Goal: Task Accomplishment & Management: Complete application form

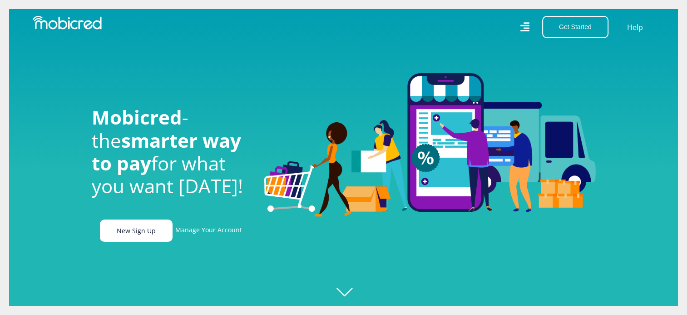
scroll to position [0, 646]
click at [154, 230] on link "New Sign Up" at bounding box center [136, 230] width 73 height 22
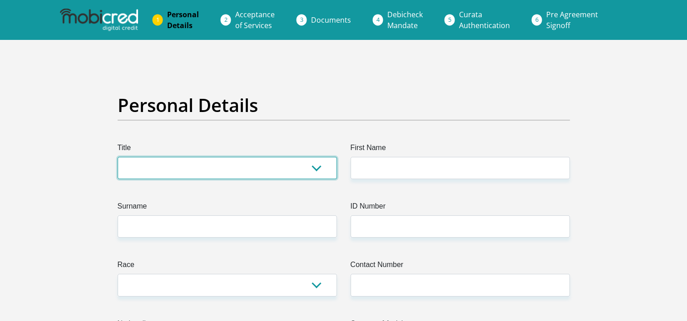
click at [158, 163] on select "Mr Ms Mrs Dr Other" at bounding box center [227, 168] width 219 height 22
select select "Ms"
click at [118, 157] on select "Mr Ms Mrs Dr [PERSON_NAME]" at bounding box center [227, 168] width 219 height 22
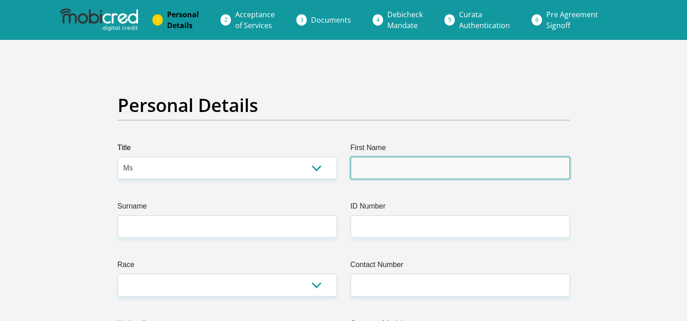
click at [369, 167] on input "First Name" at bounding box center [459, 168] width 219 height 22
type input "Lerato"
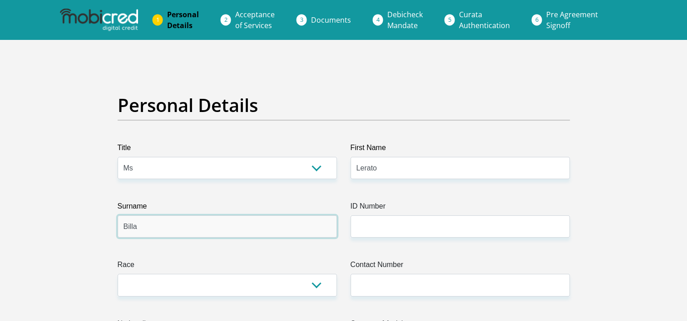
type input "Billa"
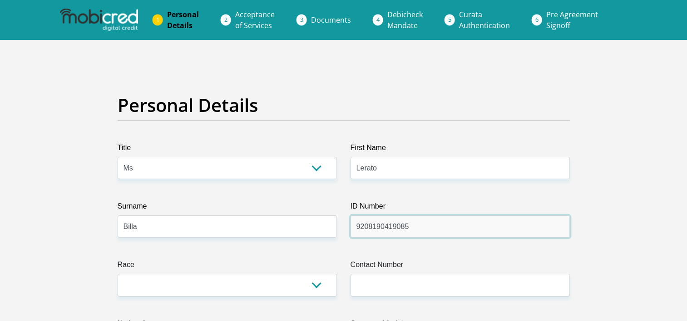
type input "9208190419085"
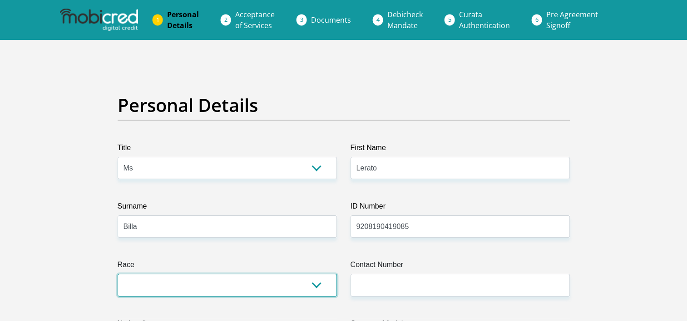
click at [318, 282] on select "Black Coloured Indian White Other" at bounding box center [227, 285] width 219 height 22
select select "1"
click at [118, 274] on select "Black Coloured Indian White Other" at bounding box center [227, 285] width 219 height 22
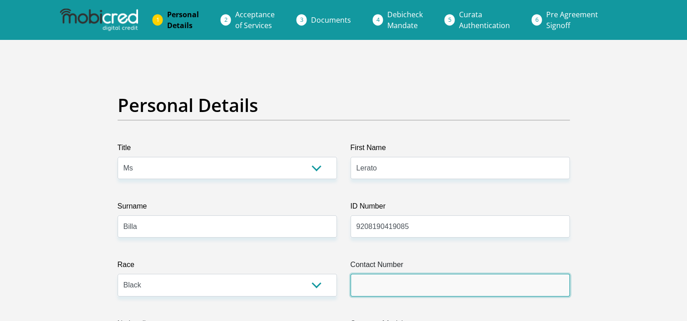
click at [388, 288] on input "Contact Number" at bounding box center [459, 285] width 219 height 22
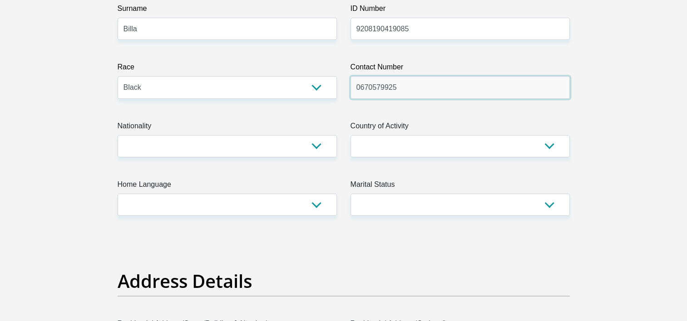
scroll to position [200, 0]
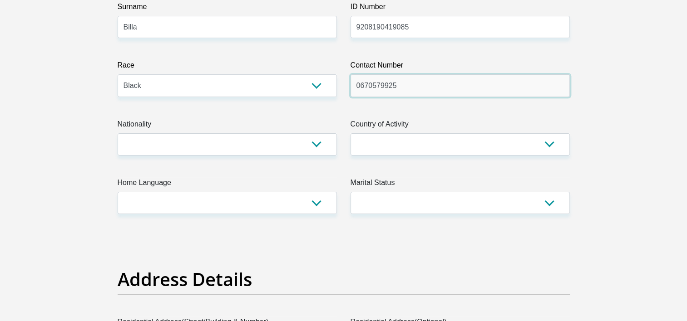
type input "0670579925"
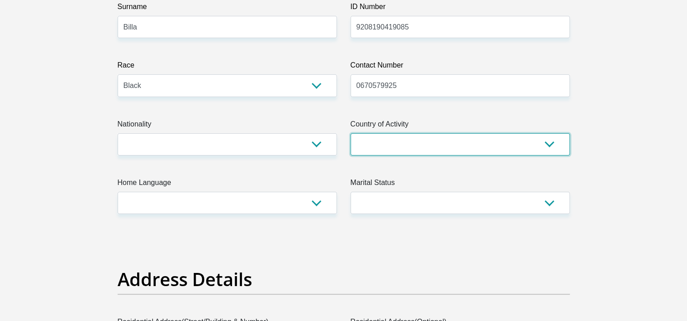
click at [543, 142] on select "South Africa Afghanistan Aland Islands Albania Algeria America Samoa American V…" at bounding box center [459, 144] width 219 height 22
select select "ZAF"
click at [350, 133] on select "South Africa Afghanistan Aland Islands Albania Algeria America Samoa American V…" at bounding box center [459, 144] width 219 height 22
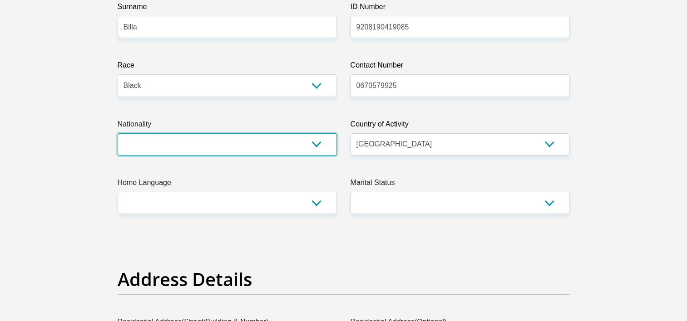
click at [223, 154] on select "South Africa Afghanistan Aland Islands Albania Algeria America Samoa American V…" at bounding box center [227, 144] width 219 height 22
select select "ZAF"
click at [118, 133] on select "South Africa Afghanistan Aland Islands Albania Algeria America Samoa American V…" at bounding box center [227, 144] width 219 height 22
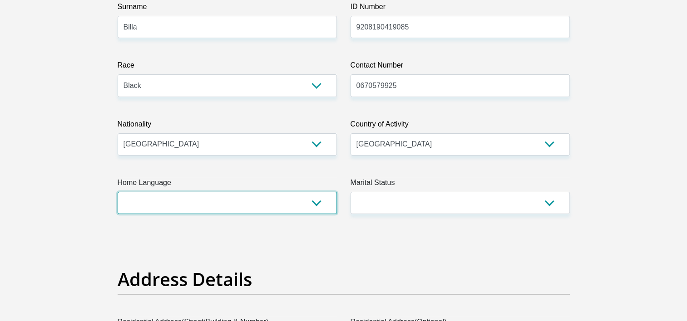
click at [280, 210] on select "Afrikaans English Sepedi South Ndebele Southern Sotho Swati Tsonga Tswana Venda…" at bounding box center [227, 203] width 219 height 22
select select "zul"
click at [118, 192] on select "Afrikaans English Sepedi South Ndebele Southern Sotho Swati Tsonga Tswana Venda…" at bounding box center [227, 203] width 219 height 22
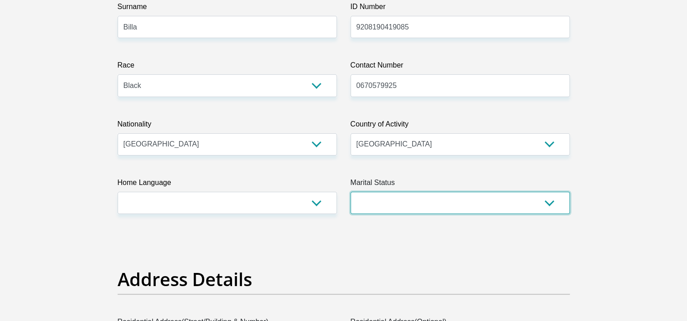
click at [543, 206] on select "Married ANC Single Divorced Widowed Married COP or Customary Law" at bounding box center [459, 203] width 219 height 22
select select "2"
click at [350, 192] on select "Married ANC Single Divorced Widowed Married COP or Customary Law" at bounding box center [459, 203] width 219 height 22
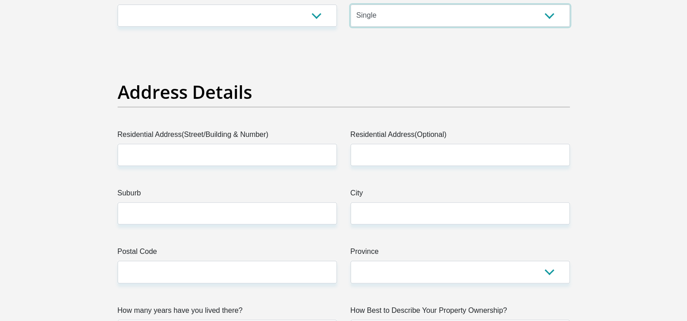
scroll to position [405, 0]
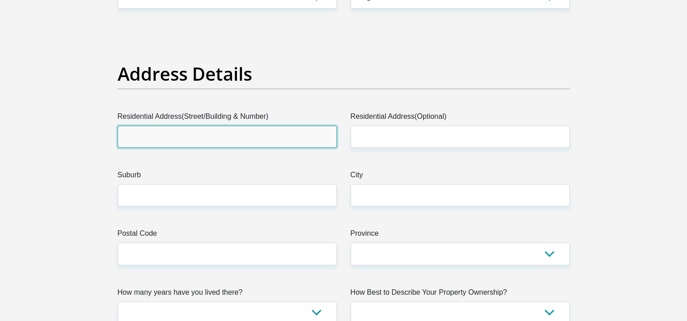
click at [205, 138] on input "Residential Address(Street/Building & Number)" at bounding box center [227, 137] width 219 height 22
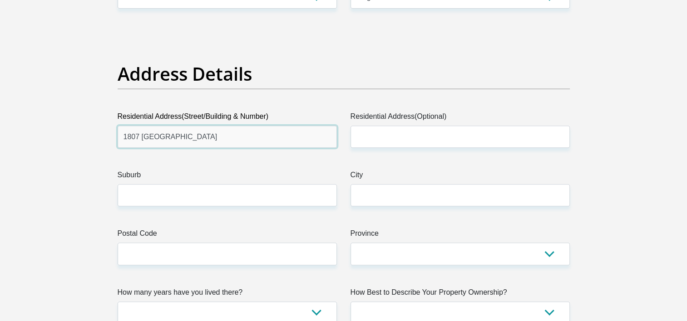
type input "1807 Bomba Street"
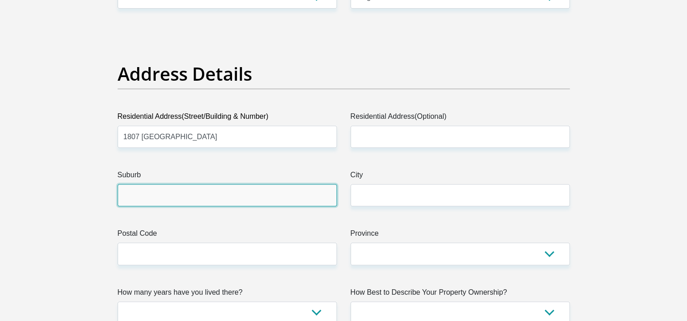
click at [150, 194] on input "Suburb" at bounding box center [227, 195] width 219 height 22
type input "Daveyton"
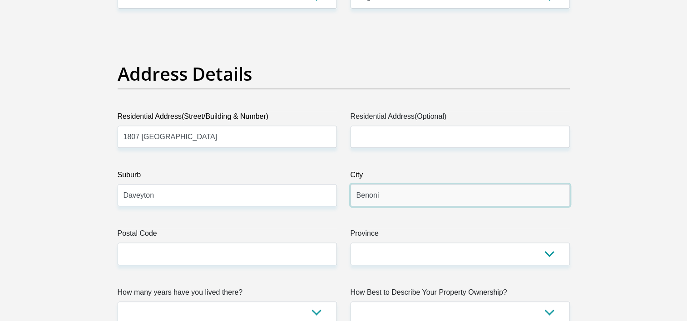
type input "Benoni"
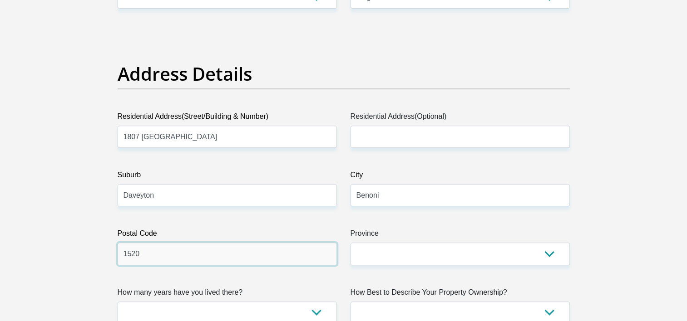
type input "1520"
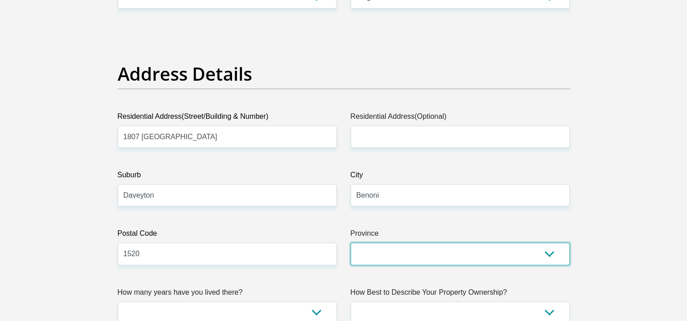
click at [376, 255] on select "Eastern Cape Free State Gauteng KwaZulu-Natal Limpopo Mpumalanga Northern Cape …" at bounding box center [459, 254] width 219 height 22
select select "Gauteng"
click at [350, 243] on select "Eastern Cape Free State Gauteng KwaZulu-Natal Limpopo Mpumalanga Northern Cape …" at bounding box center [459, 254] width 219 height 22
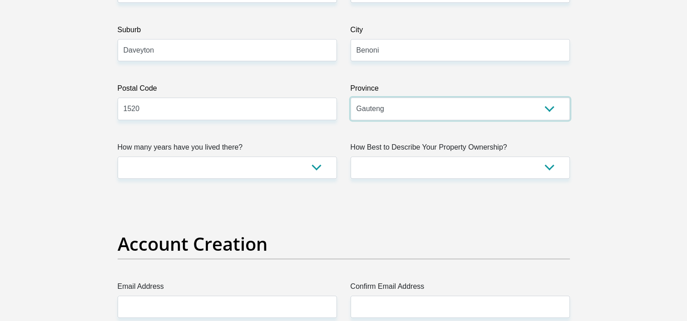
scroll to position [569, 0]
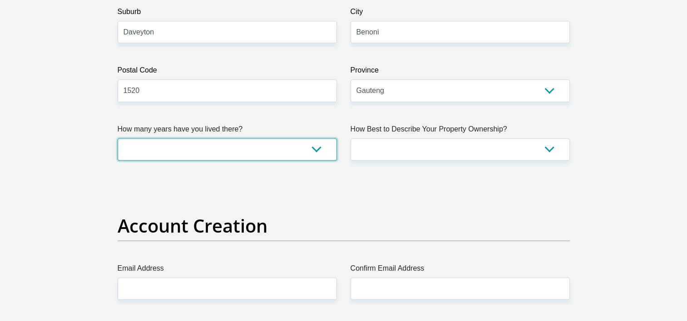
click at [316, 152] on select "less than 1 year 1-3 years 3-5 years 5+ years" at bounding box center [227, 149] width 219 height 22
select select "5"
click at [118, 138] on select "less than 1 year 1-3 years 3-5 years 5+ years" at bounding box center [227, 149] width 219 height 22
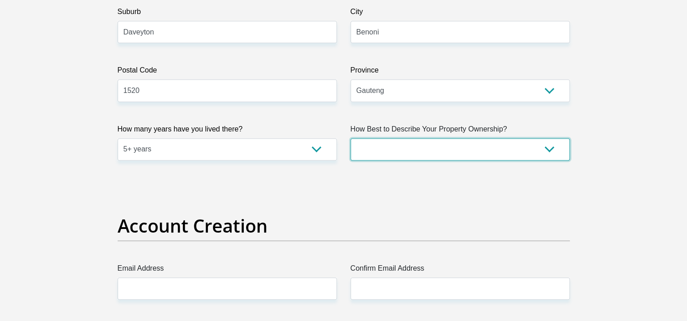
click at [541, 153] on select "Owned Rented Family Owned Company Dwelling" at bounding box center [459, 149] width 219 height 22
select select "parents"
click at [350, 138] on select "Owned Rented Family Owned Company Dwelling" at bounding box center [459, 149] width 219 height 22
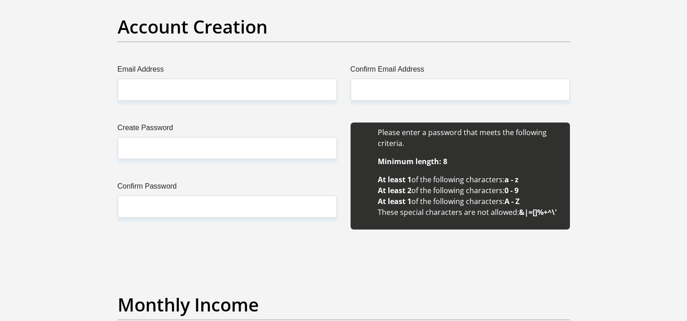
scroll to position [768, 0]
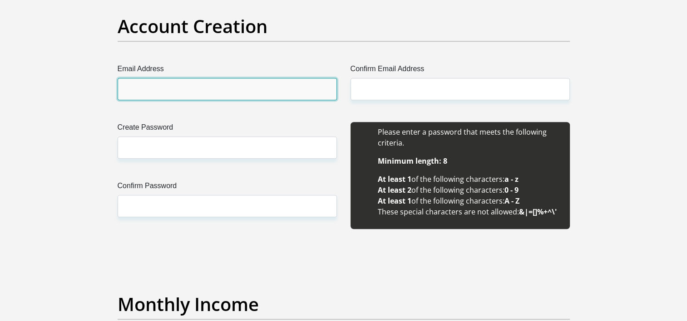
click at [268, 86] on input "Email Address" at bounding box center [227, 89] width 219 height 22
type input "Lerabll@gmail.com"
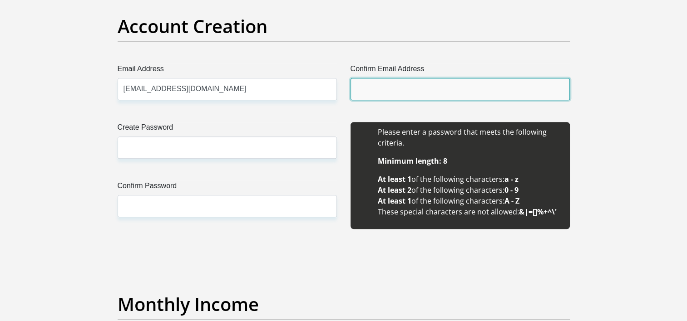
type input "Lerabll@gmail.com"
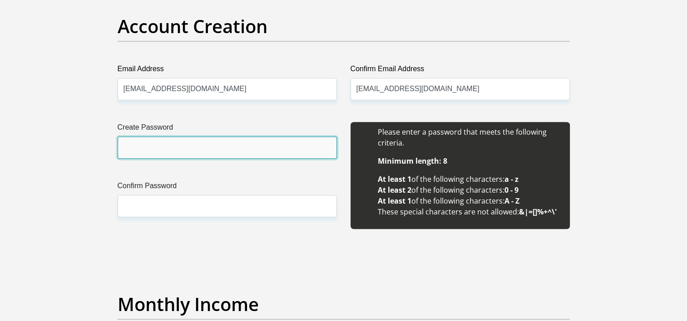
click at [207, 152] on input "Create Password" at bounding box center [227, 148] width 219 height 22
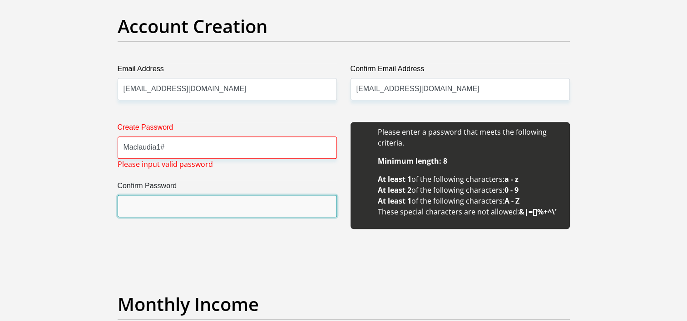
click at [162, 200] on input "Confirm Password" at bounding box center [227, 206] width 219 height 22
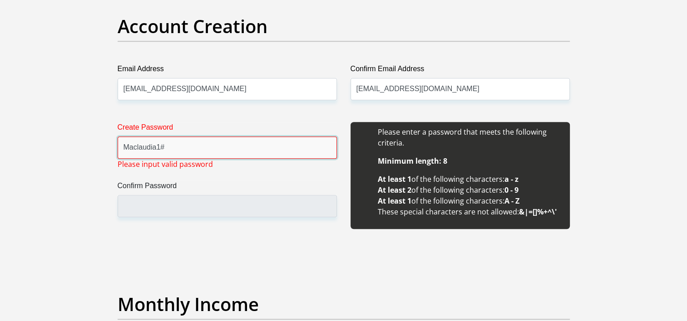
click at [169, 147] on input "Maclaudia1#" at bounding box center [227, 148] width 219 height 22
drag, startPoint x: 169, startPoint y: 147, endPoint x: 157, endPoint y: 146, distance: 11.8
click at [157, 146] on input "Maclaudia1#" at bounding box center [227, 148] width 219 height 22
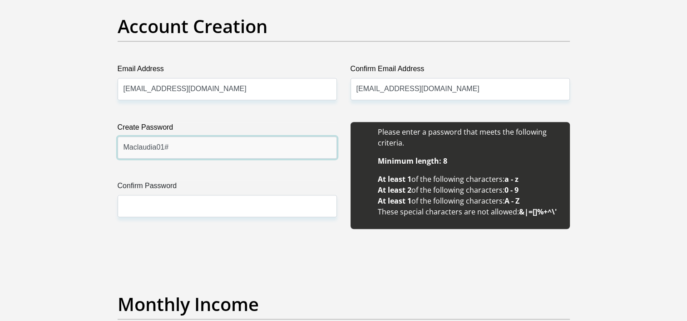
type input "Maclaudia01#"
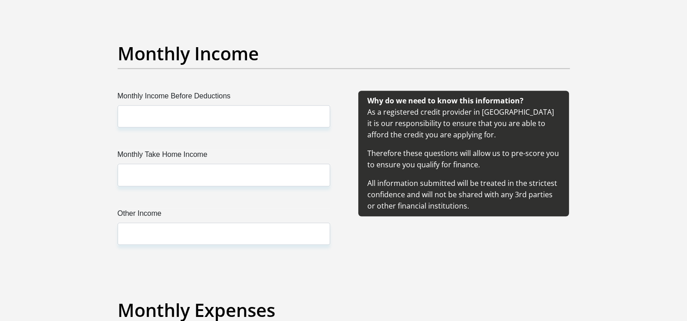
scroll to position [1022, 0]
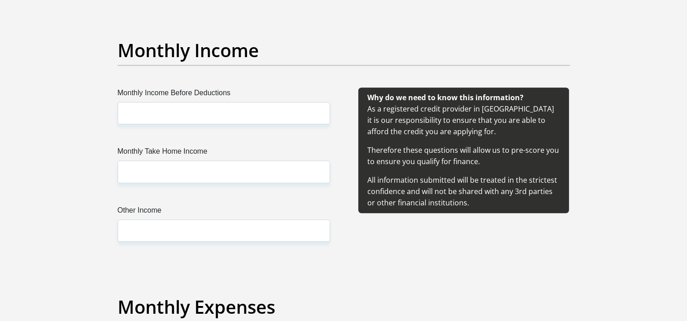
type input "Maclaudia01#"
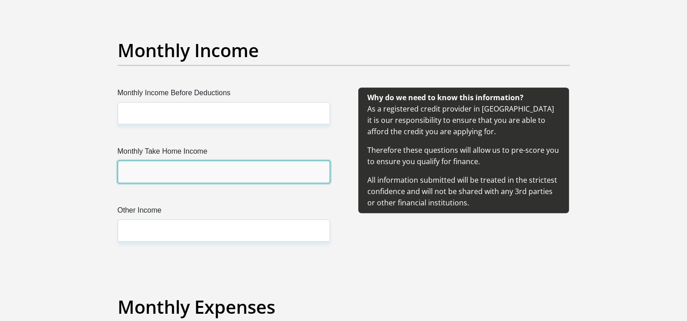
click at [137, 168] on input "Monthly Take Home Income" at bounding box center [224, 172] width 212 height 22
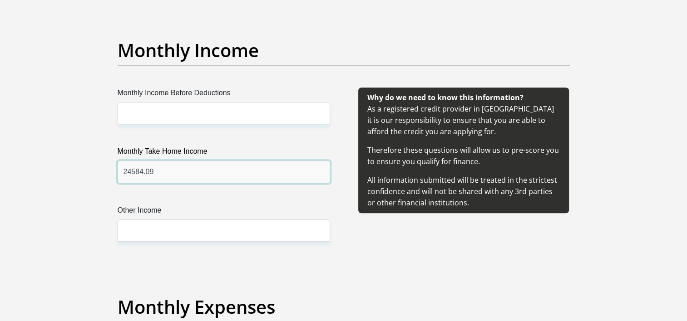
type input "24584.09"
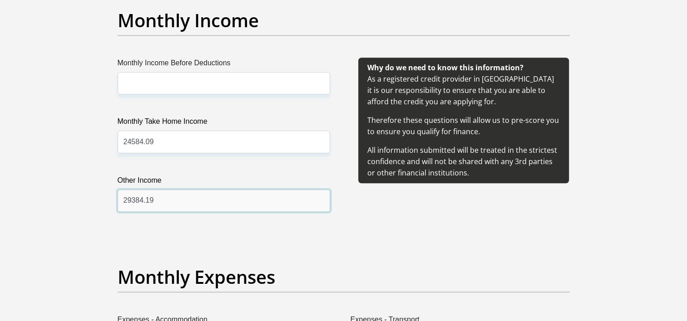
scroll to position [1036, 0]
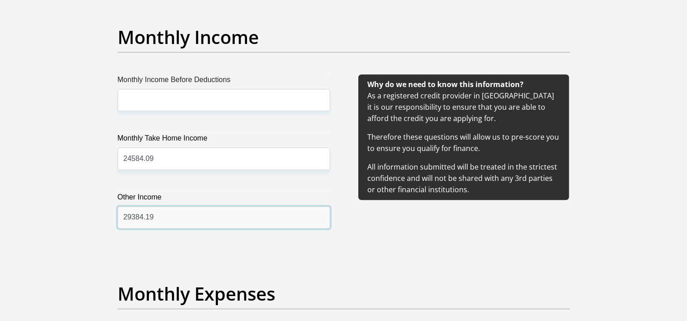
type input "29384.19"
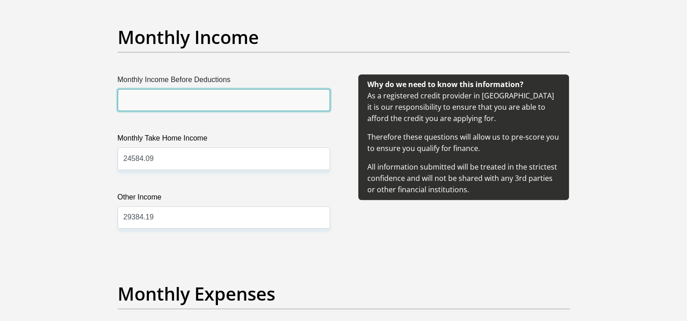
click at [143, 100] on input "Monthly Income Before Deductions" at bounding box center [224, 100] width 212 height 22
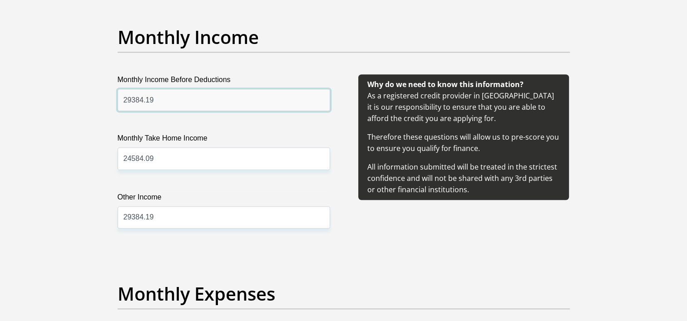
type input "29384.19"
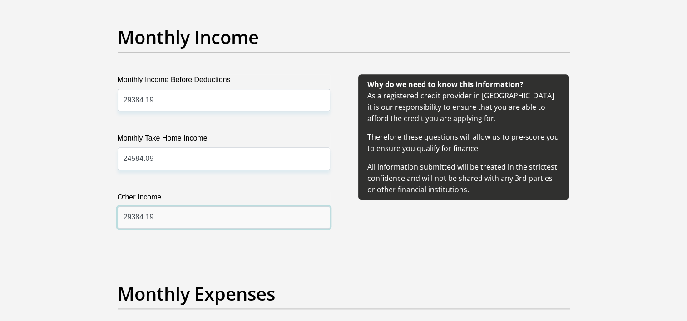
click at [171, 211] on input "29384.19" at bounding box center [224, 217] width 212 height 22
type input "2"
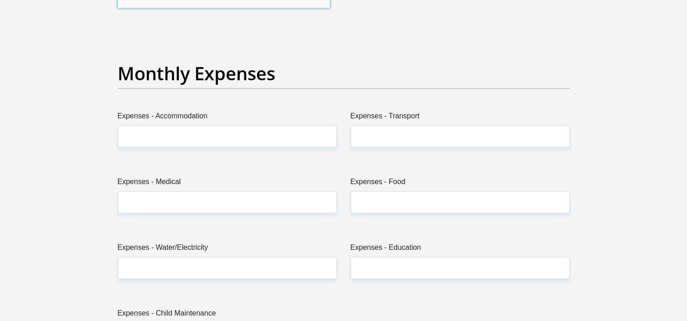
scroll to position [1248, 0]
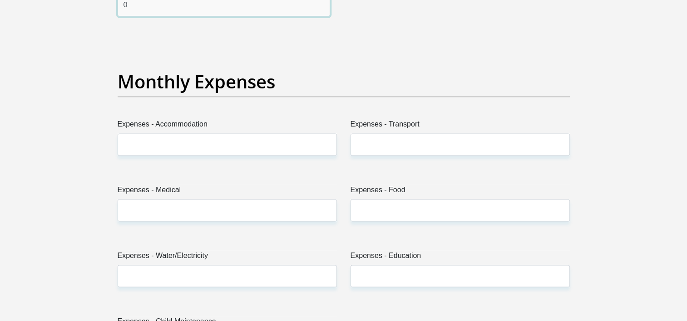
type input "0"
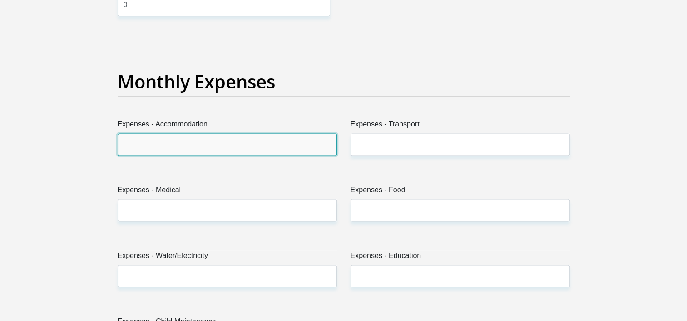
click at [309, 143] on input "Expenses - Accommodation" at bounding box center [227, 144] width 219 height 22
type input "0"
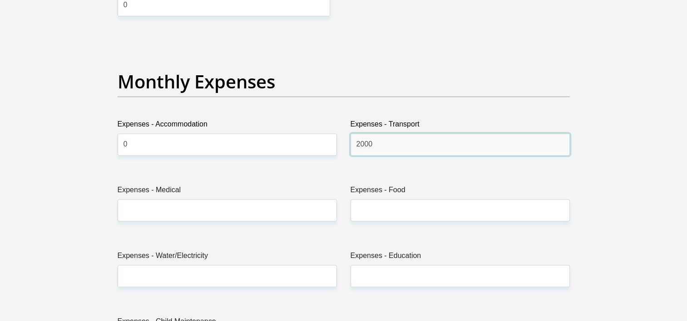
type input "2000"
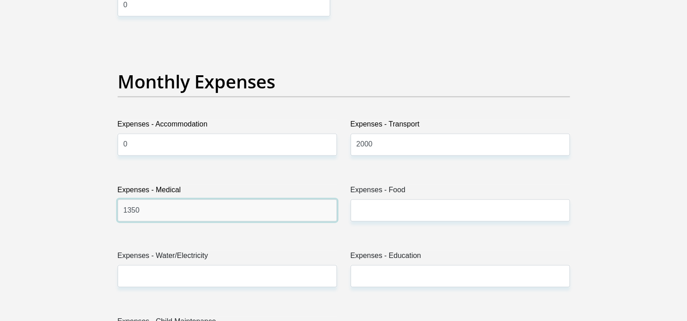
type input "1350"
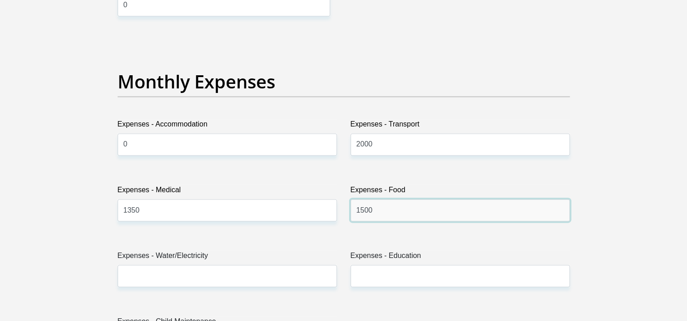
type input "1500"
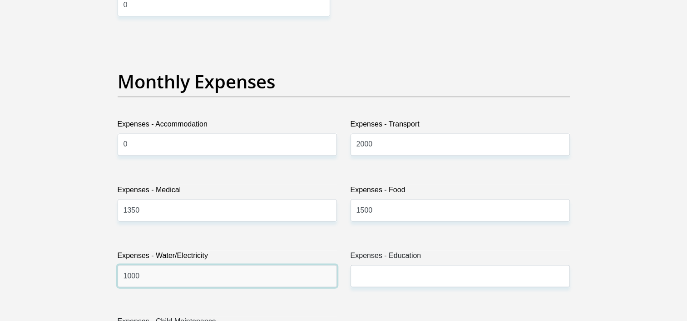
type input "1000"
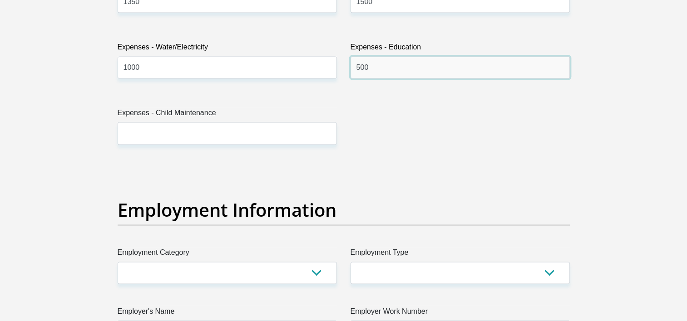
scroll to position [1461, 0]
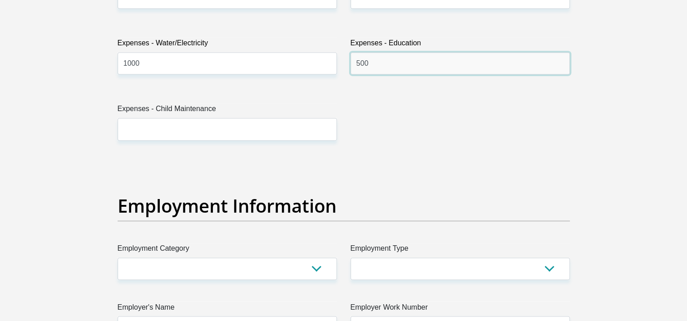
type input "500"
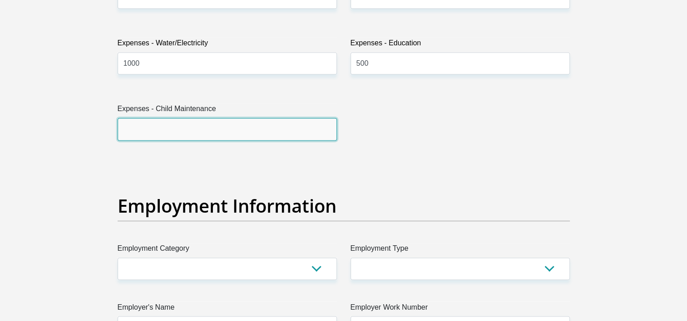
click at [316, 122] on input "Expenses - Child Maintenance" at bounding box center [227, 129] width 219 height 22
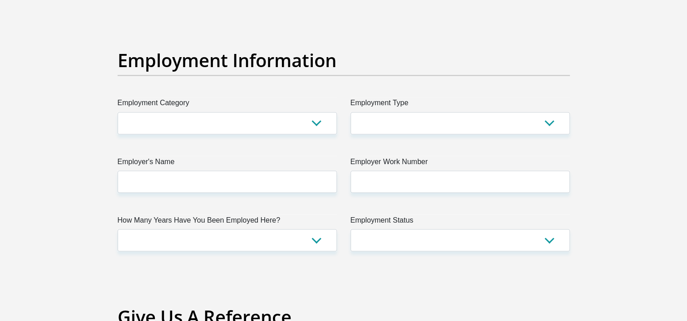
scroll to position [1610, 0]
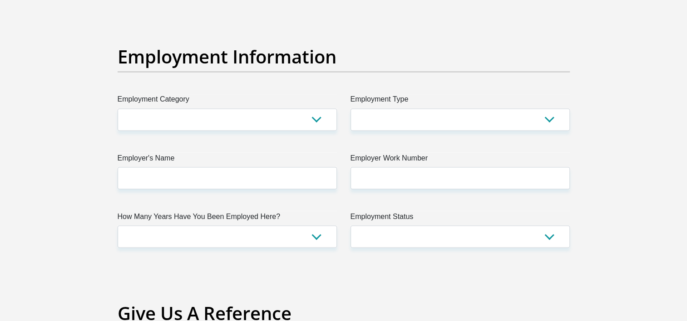
type input "0"
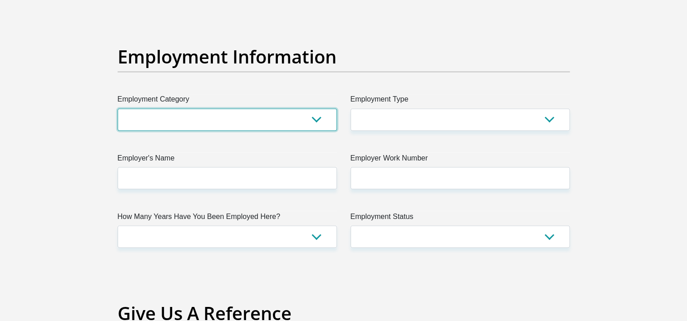
click at [322, 113] on select "AGRICULTURE ALCOHOL & TOBACCO CONSTRUCTION MATERIALS METALLURGY EQUIPMENT FOR R…" at bounding box center [227, 119] width 219 height 22
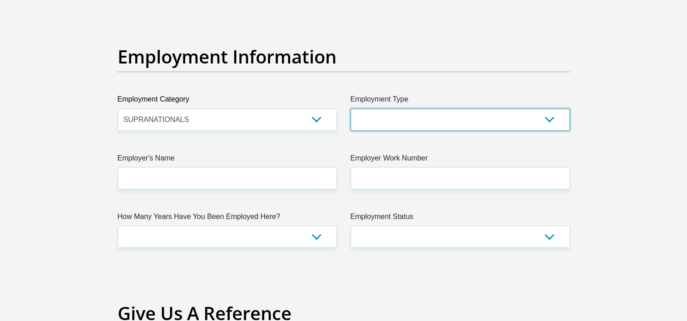
click at [461, 115] on select "College/Lecturer Craft Seller Creative Driver Executive Farmer Forces - Non Com…" at bounding box center [459, 119] width 219 height 22
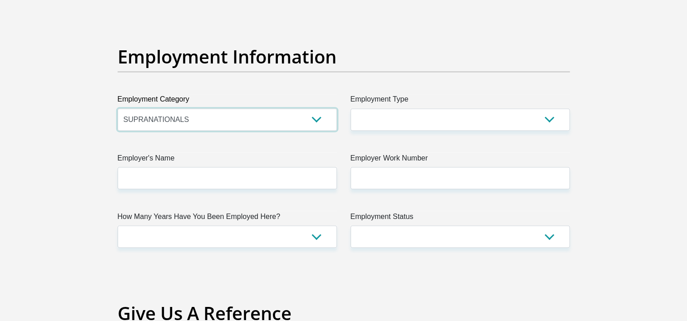
click at [311, 123] on select "AGRICULTURE ALCOHOL & TOBACCO CONSTRUCTION MATERIALS METALLURGY EQUIPMENT FOR R…" at bounding box center [227, 119] width 219 height 22
select select "32"
click at [118, 108] on select "AGRICULTURE ALCOHOL & TOBACCO CONSTRUCTION MATERIALS METALLURGY EQUIPMENT FOR R…" at bounding box center [227, 119] width 219 height 22
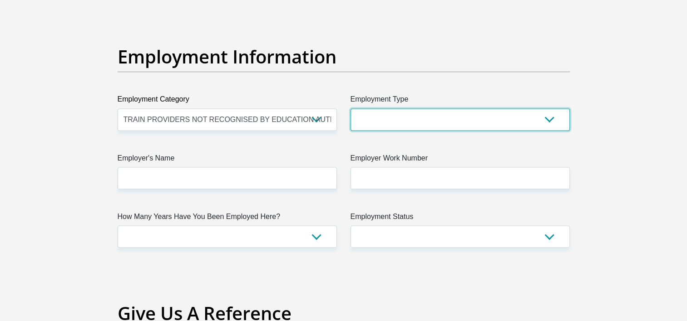
click at [552, 113] on select "College/Lecturer Craft Seller Creative Driver Executive Farmer Forces - Non Com…" at bounding box center [459, 119] width 219 height 22
select select "College/Lecturer"
click at [350, 108] on select "College/Lecturer Craft Seller Creative Driver Executive Farmer Forces - Non Com…" at bounding box center [459, 119] width 219 height 22
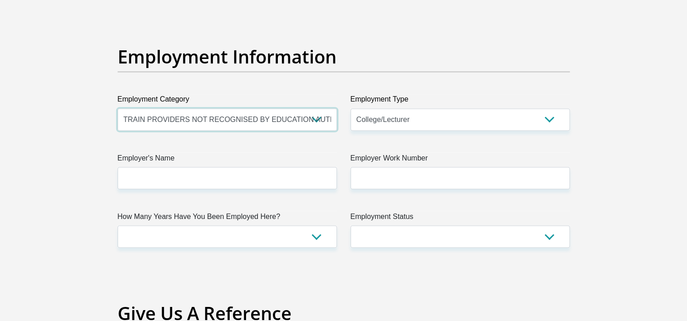
click at [316, 118] on select "AGRICULTURE ALCOHOL & TOBACCO CONSTRUCTION MATERIALS METALLURGY EQUIPMENT FOR R…" at bounding box center [227, 119] width 219 height 22
click at [359, 249] on div "Title Mr Ms Mrs Dr Other First Name Lerato Surname Billa ID Number 920819041908…" at bounding box center [344, 8] width 466 height 2953
click at [317, 119] on select "AGRICULTURE ALCOHOL & TOBACCO CONSTRUCTION MATERIALS METALLURGY EQUIPMENT FOR R…" at bounding box center [227, 119] width 219 height 22
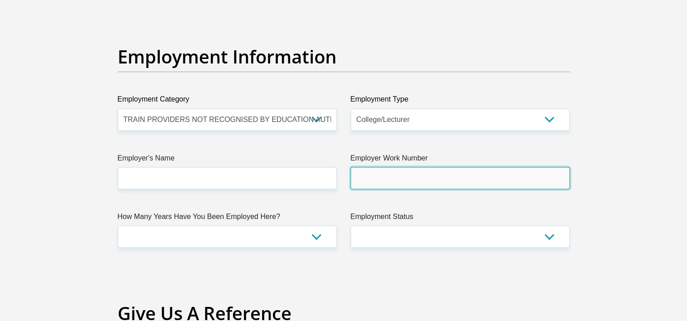
click at [404, 175] on input "Employer Work Number" at bounding box center [459, 178] width 219 height 22
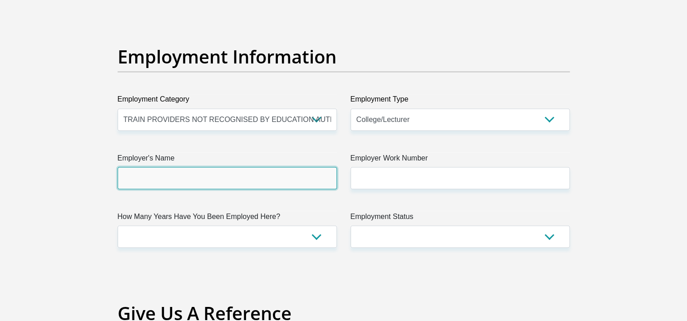
click at [278, 179] on input "Employer's Name" at bounding box center [227, 178] width 219 height 22
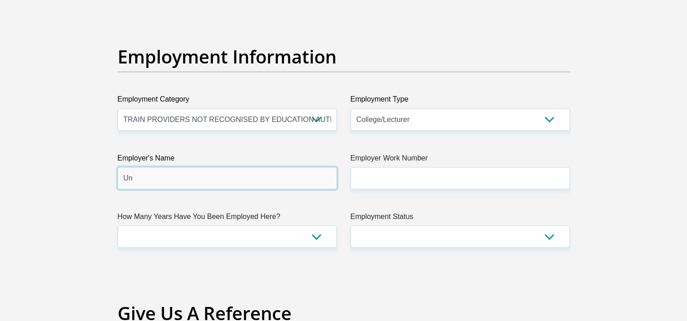
type input "U"
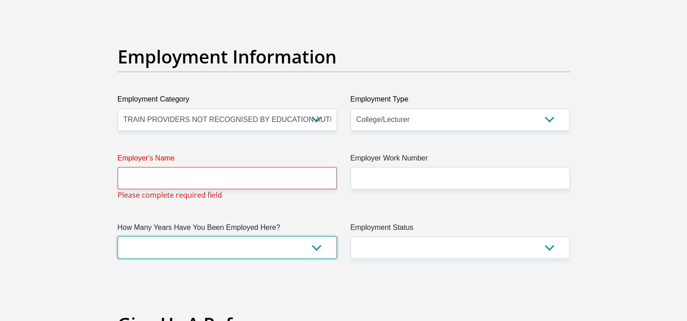
click at [227, 243] on select "less than 1 year 1-3 years 3-5 years 5+ years" at bounding box center [227, 247] width 219 height 22
select select "24"
click at [118, 236] on select "less than 1 year 1-3 years 3-5 years 5+ years" at bounding box center [227, 247] width 219 height 22
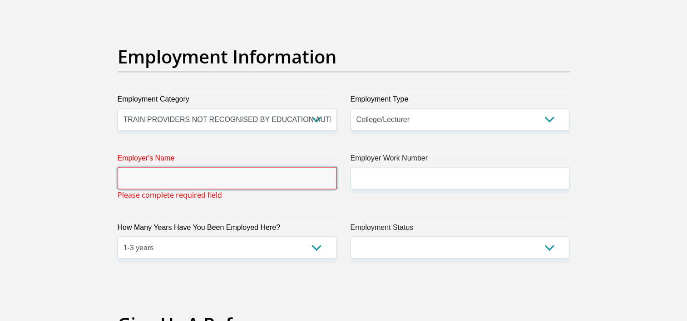
click at [179, 175] on input "Employer's Name" at bounding box center [227, 178] width 219 height 22
type input "M"
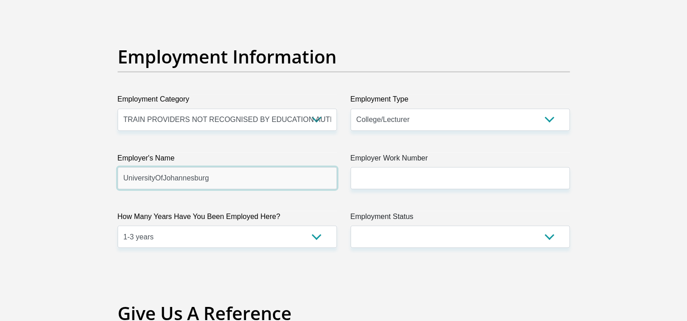
type input "UniversityOfJohannesburg"
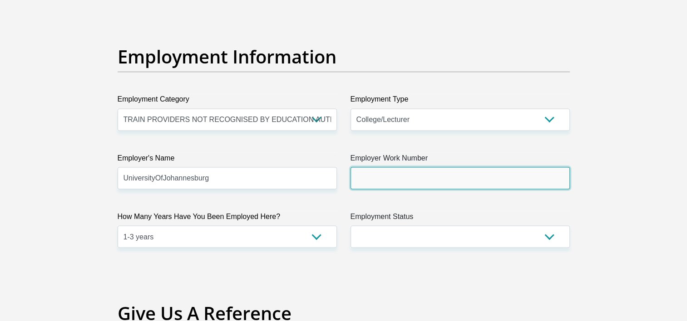
click at [369, 174] on input "Employer Work Number" at bounding box center [459, 178] width 219 height 22
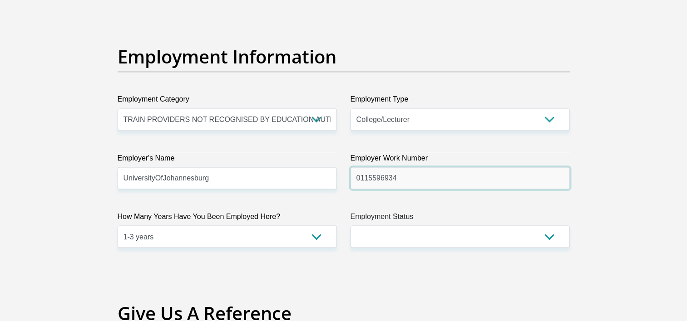
type input "0115596934"
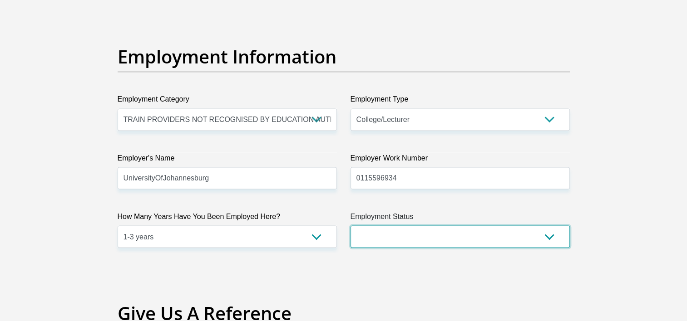
click at [448, 231] on select "Permanent/Full-time Part-time/Casual Contract Worker Self-Employed Housewife Re…" at bounding box center [459, 237] width 219 height 22
select select "1"
click at [350, 226] on select "Permanent/Full-time Part-time/Casual Contract Worker Self-Employed Housewife Re…" at bounding box center [459, 237] width 219 height 22
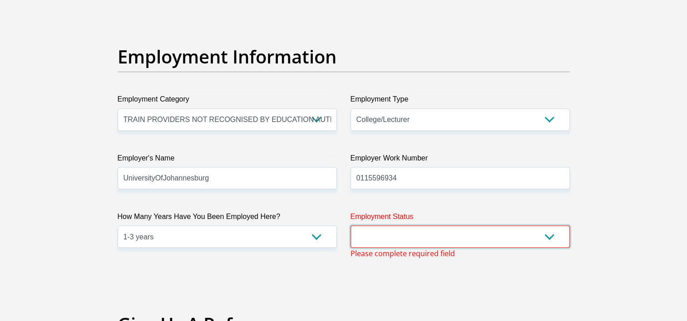
click at [528, 238] on select "Permanent/Full-time Part-time/Casual Contract Worker Self-Employed Housewife Re…" at bounding box center [459, 237] width 219 height 22
select select "1"
click at [350, 226] on select "Permanent/Full-time Part-time/Casual Contract Worker Self-Employed Housewife Re…" at bounding box center [459, 237] width 219 height 22
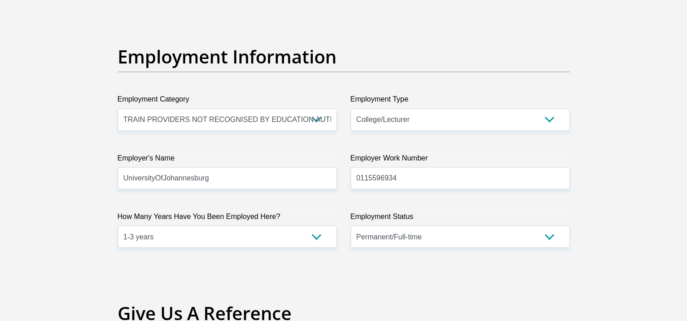
click at [686, 308] on section "Personal Details Title Mr Ms Mrs Dr Other First Name Lerato Surname Billa ID Nu…" at bounding box center [343, 12] width 687 height 3164
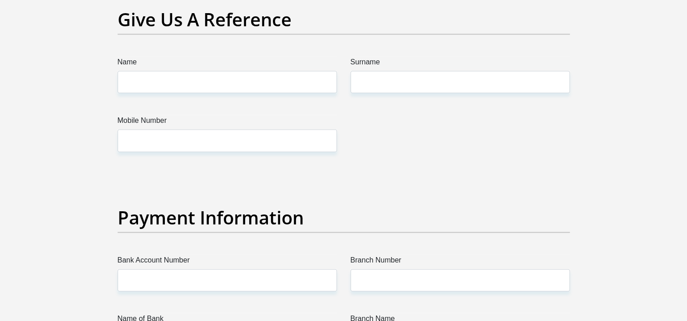
scroll to position [1907, 0]
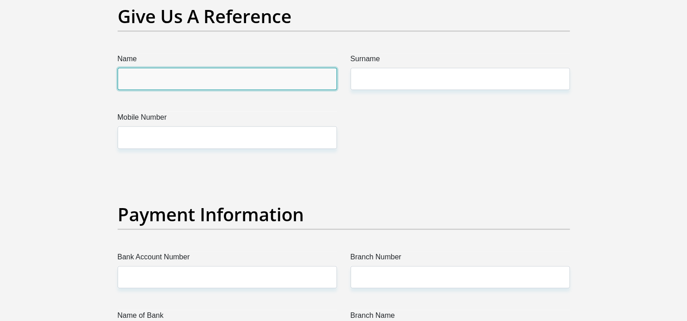
click at [226, 73] on input "Name" at bounding box center [227, 79] width 219 height 22
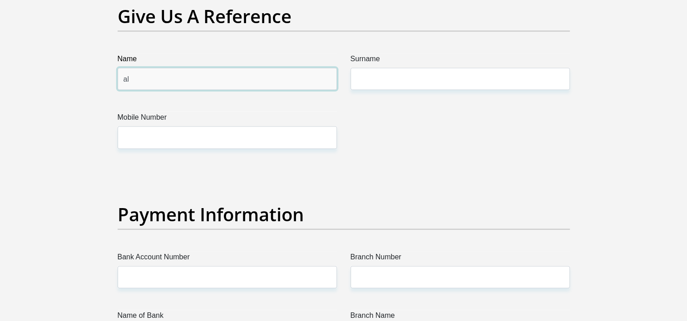
type input "a"
type input "Lerato"
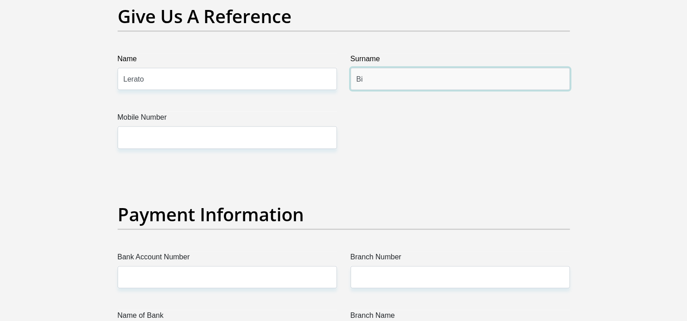
type input "B"
type input "Khoele"
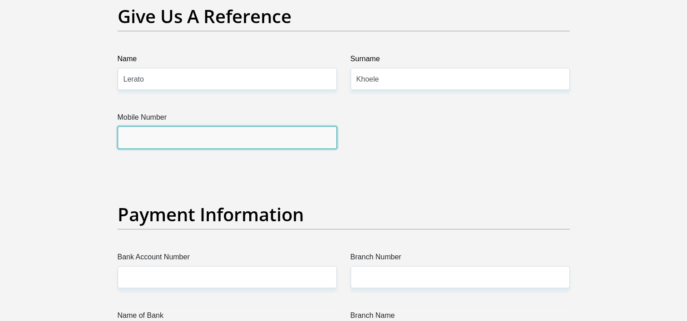
click at [120, 133] on input "Mobile Number" at bounding box center [227, 138] width 219 height 22
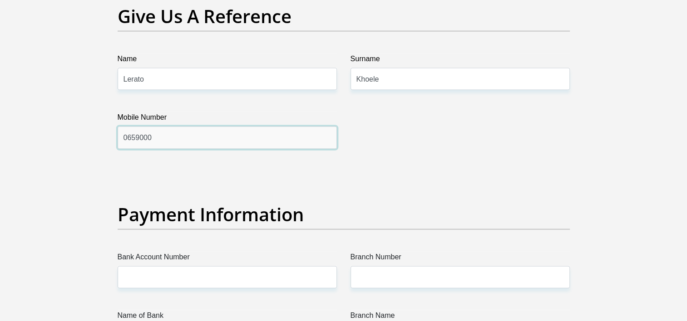
click at [152, 135] on input "0659000" at bounding box center [227, 138] width 219 height 22
type input "0659000897"
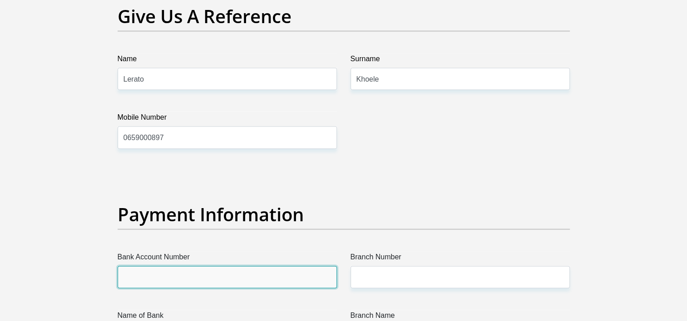
click at [183, 271] on input "Bank Account Number" at bounding box center [227, 277] width 219 height 22
type input "15000999072"
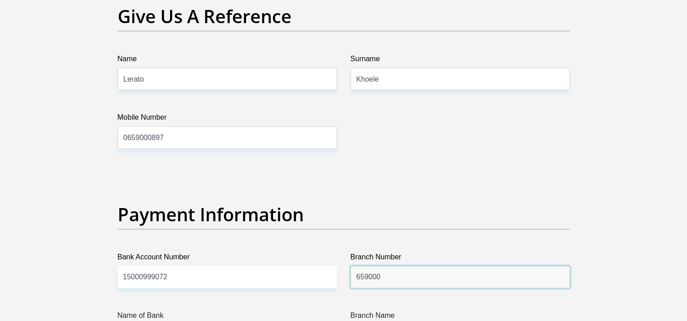
type input "659000"
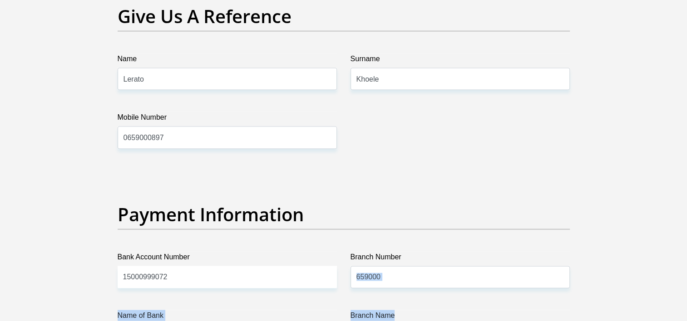
drag, startPoint x: 686, startPoint y: 314, endPoint x: 690, endPoint y: 280, distance: 34.3
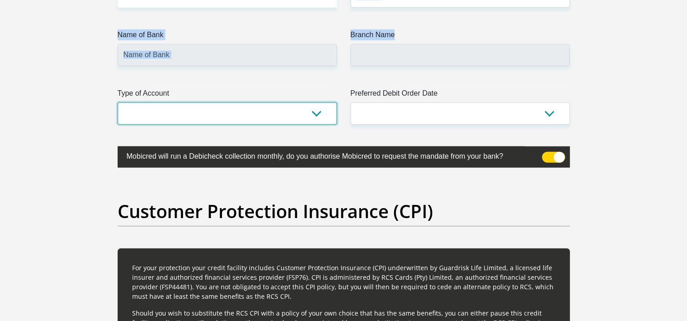
click at [294, 113] on select "Cheque Savings" at bounding box center [227, 114] width 219 height 22
select select "CUR"
click at [118, 103] on select "Cheque Savings" at bounding box center [227, 114] width 219 height 22
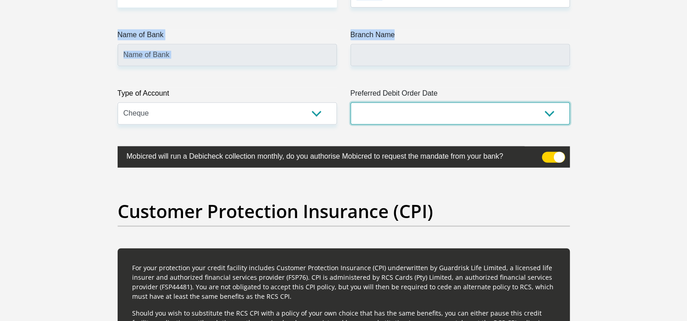
click at [466, 113] on select "1st 2nd 3rd 4th 5th 7th 18th 19th 20th 21st 22nd 23rd 24th 25th 26th 27th 28th …" at bounding box center [459, 114] width 219 height 22
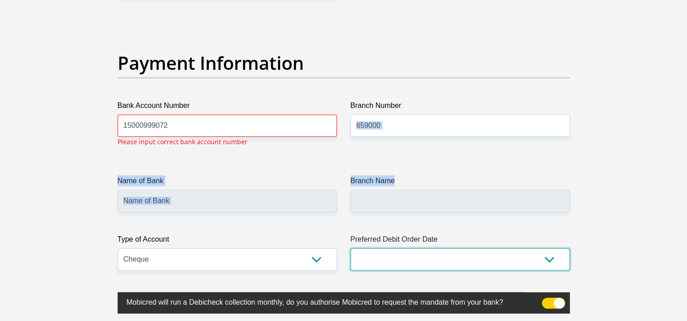
scroll to position [2058, 0]
select select "25"
click at [350, 249] on select "1st 2nd 3rd 4th 5th 7th 18th 19th 20th 21st 22nd 23rd 24th 25th 26th 27th 28th …" at bounding box center [459, 260] width 219 height 22
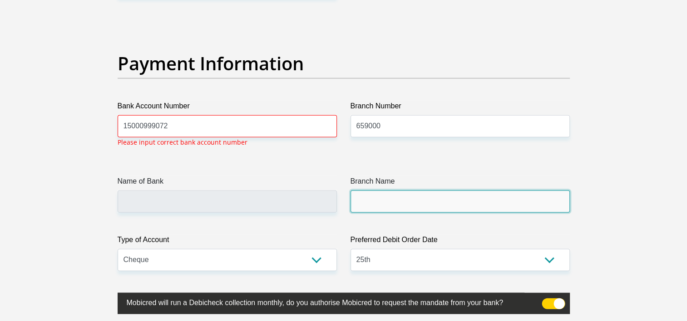
click at [366, 200] on input "Branch Name" at bounding box center [459, 202] width 219 height 22
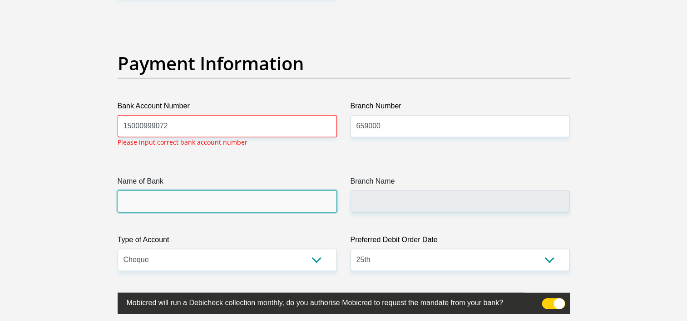
click at [134, 194] on input "Name of Bank" at bounding box center [227, 202] width 219 height 22
click at [144, 198] on input "Name of Bank" at bounding box center [227, 202] width 219 height 22
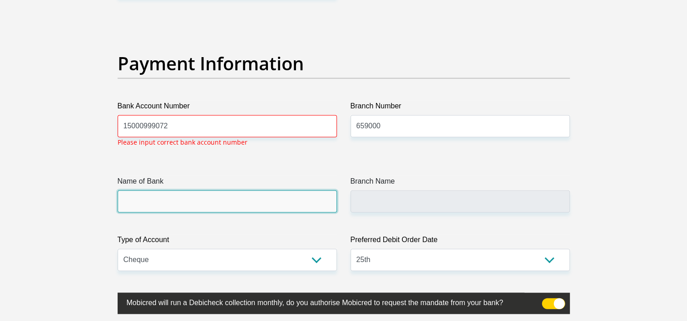
click at [144, 198] on input "Name of Bank" at bounding box center [227, 202] width 219 height 22
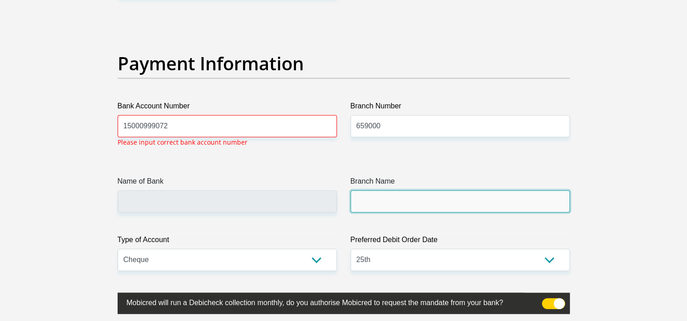
click at [385, 196] on input "Branch Name" at bounding box center [459, 202] width 219 height 22
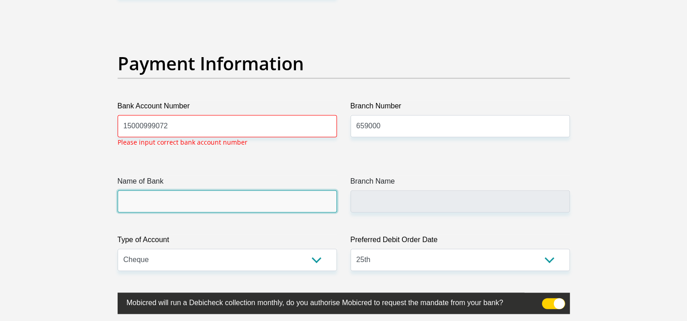
click at [290, 204] on input "Name of Bank" at bounding box center [227, 202] width 219 height 22
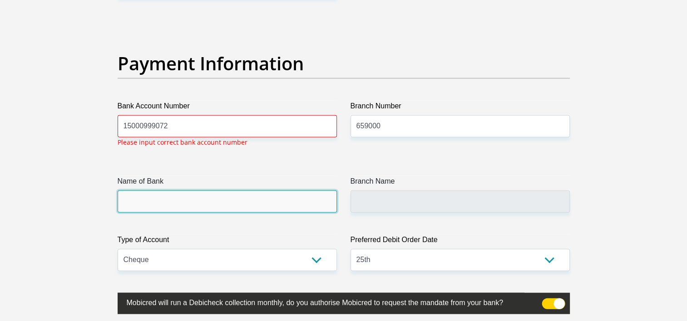
click at [290, 204] on input "Name of Bank" at bounding box center [227, 202] width 219 height 22
click at [285, 206] on input "Name of Bank" at bounding box center [227, 202] width 219 height 22
drag, startPoint x: 285, startPoint y: 206, endPoint x: 245, endPoint y: 200, distance: 39.9
click at [245, 200] on input "Name of Bank" at bounding box center [227, 202] width 219 height 22
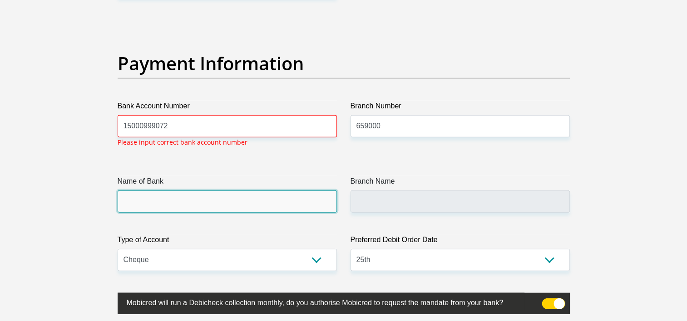
click at [245, 200] on input "Name of Bank" at bounding box center [227, 202] width 219 height 22
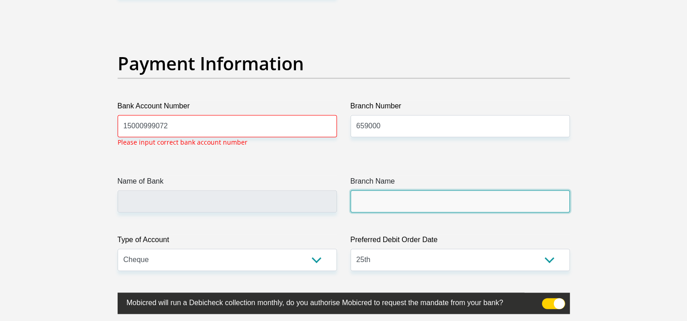
click at [367, 205] on input "Branch Name" at bounding box center [459, 202] width 219 height 22
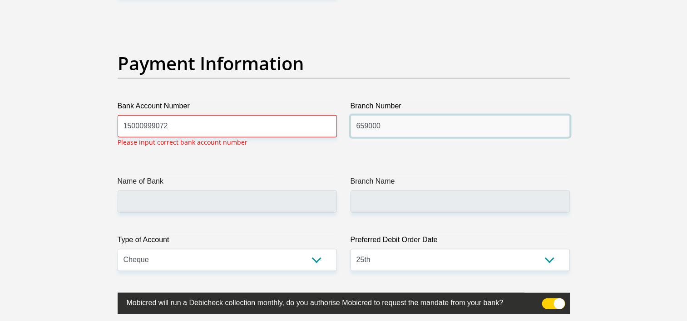
click at [388, 130] on input "659000" at bounding box center [459, 126] width 219 height 22
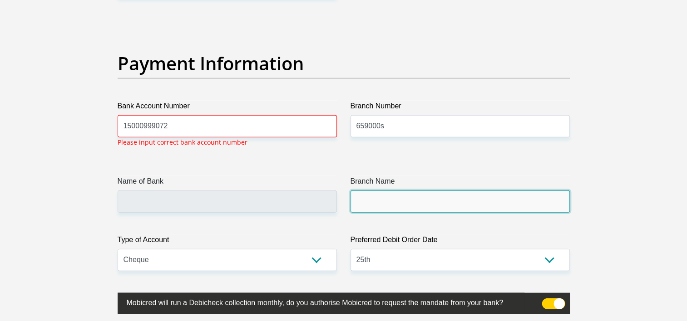
click at [508, 207] on input "Branch Name" at bounding box center [459, 202] width 219 height 22
click at [430, 208] on input "Branch Name" at bounding box center [459, 202] width 219 height 22
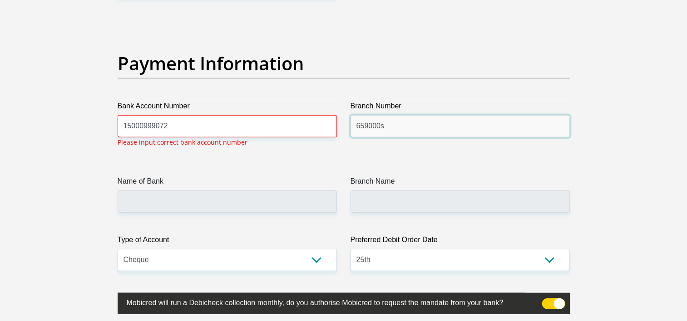
click at [394, 127] on input "659000s" at bounding box center [459, 126] width 219 height 22
type input "659000"
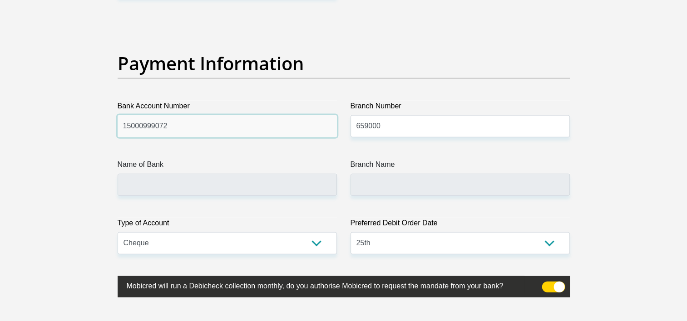
click at [207, 124] on input "15000999072" at bounding box center [227, 126] width 219 height 22
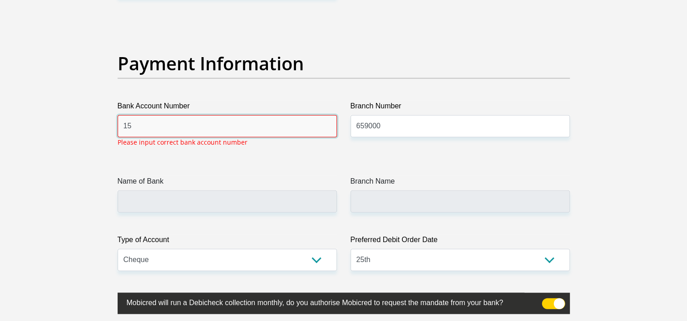
type input "1"
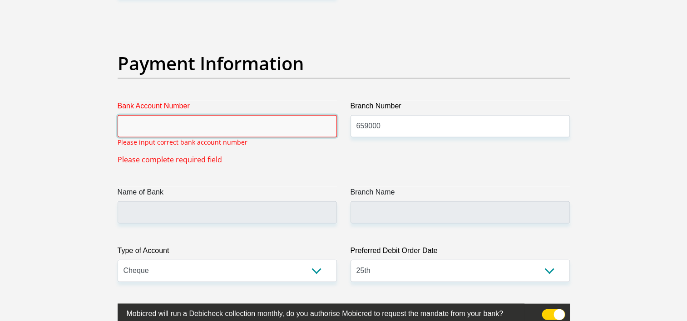
type input "1"
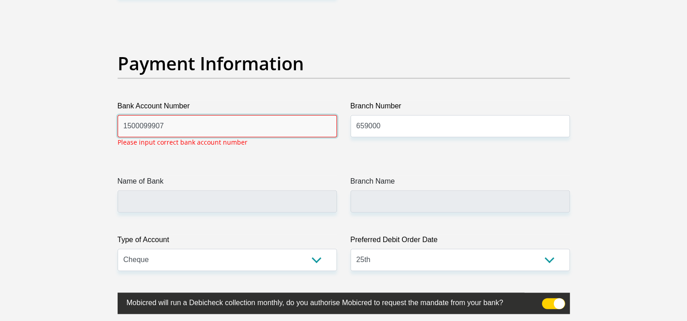
type input "15000999072"
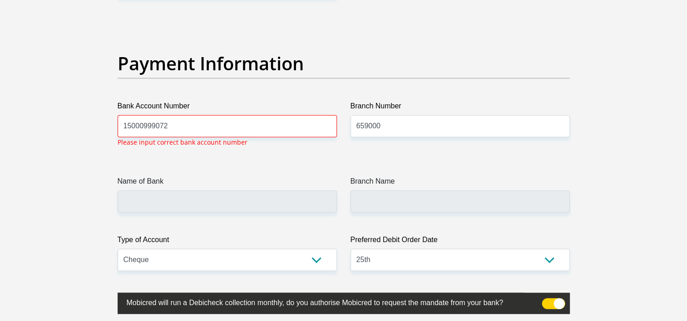
click at [555, 303] on span at bounding box center [552, 304] width 23 height 11
click at [547, 301] on input "checkbox" at bounding box center [547, 301] width 0 height 0
click at [555, 303] on span at bounding box center [552, 304] width 23 height 11
click at [547, 301] on input "checkbox" at bounding box center [547, 301] width 0 height 0
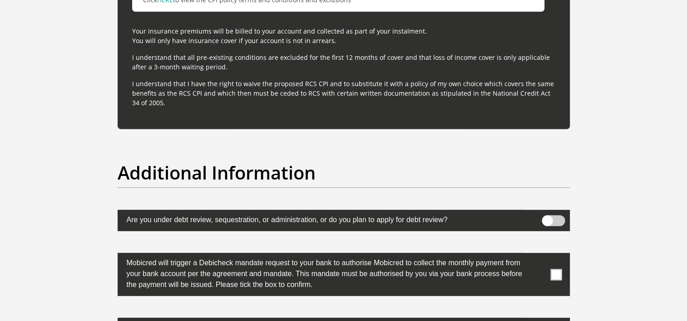
scroll to position [2705, 0]
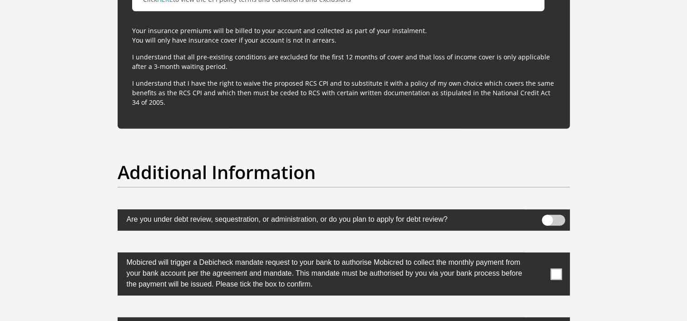
click at [556, 275] on span at bounding box center [555, 274] width 11 height 11
click at [538, 255] on input "checkbox" at bounding box center [538, 255] width 0 height 0
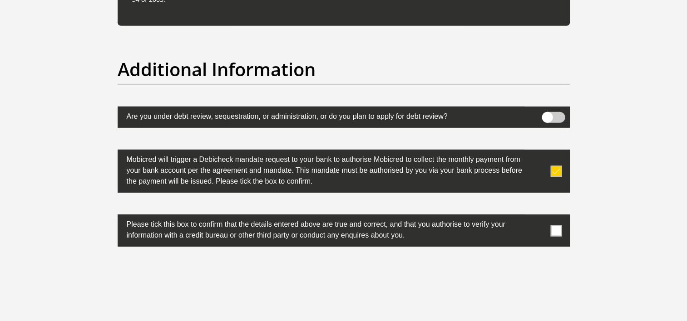
scroll to position [2832, 0]
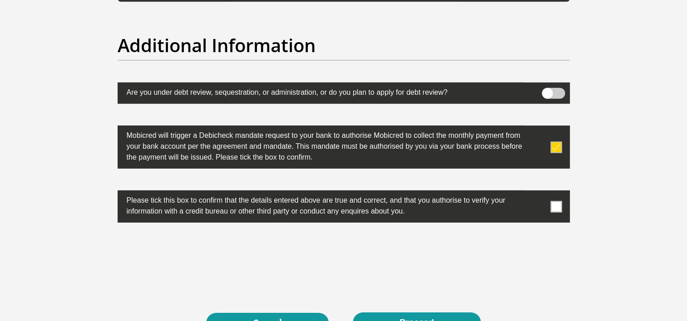
click at [557, 205] on span at bounding box center [555, 206] width 11 height 11
click at [538, 193] on input "checkbox" at bounding box center [538, 193] width 0 height 0
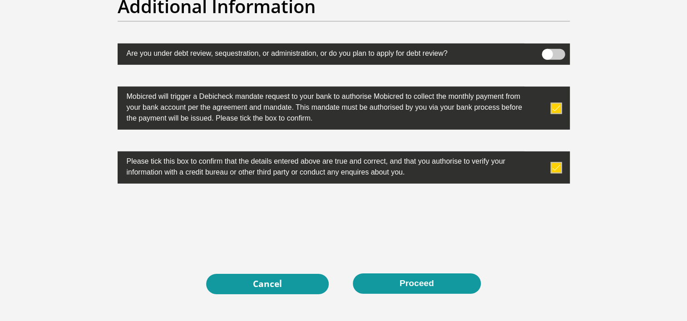
scroll to position [2887, 0]
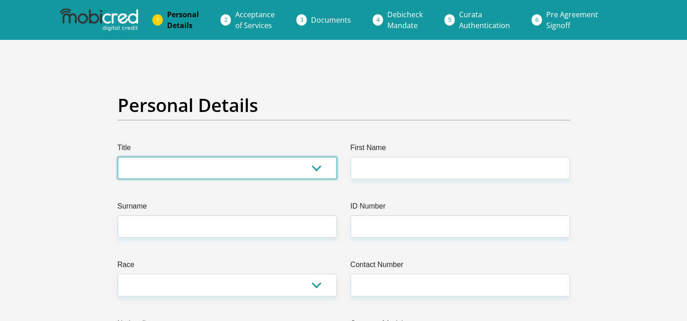
click at [264, 169] on select "Mr Ms Mrs Dr Other" at bounding box center [227, 168] width 219 height 22
select select "Ms"
click at [118, 157] on select "Mr Ms Mrs Dr Other" at bounding box center [227, 168] width 219 height 22
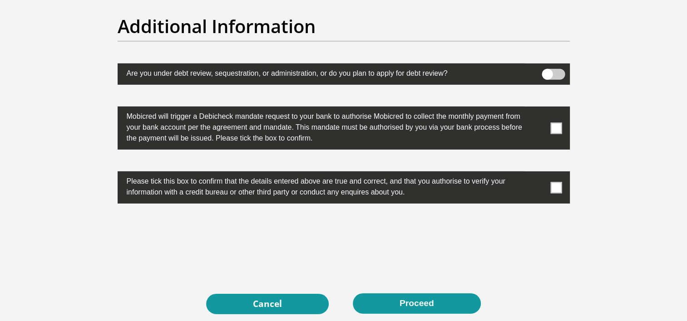
scroll to position [2933, 0]
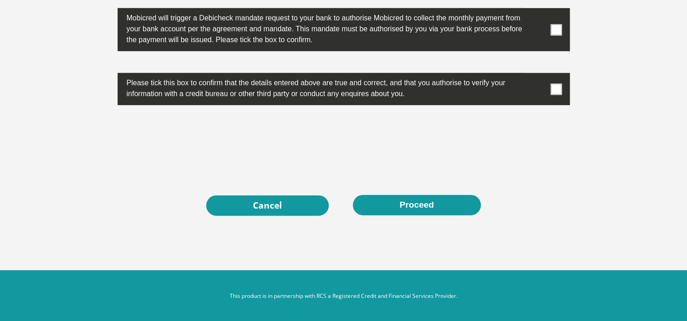
click at [553, 89] on span at bounding box center [555, 89] width 11 height 11
click at [538, 75] on input "checkbox" at bounding box center [538, 75] width 0 height 0
click at [553, 30] on span at bounding box center [555, 29] width 11 height 11
click at [538, 10] on input "checkbox" at bounding box center [538, 10] width 0 height 0
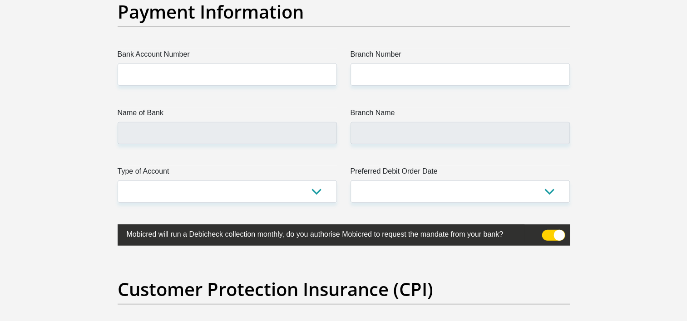
scroll to position [2092, 0]
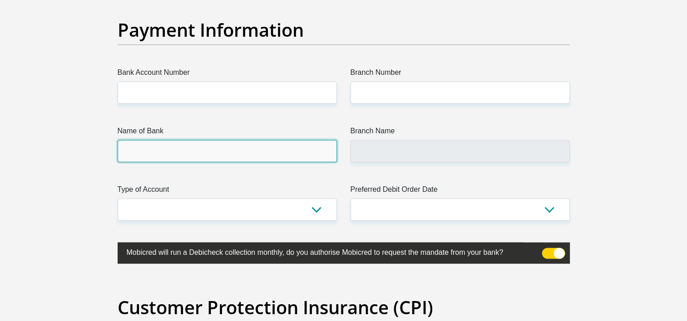
click at [196, 152] on input "Name of Bank" at bounding box center [227, 151] width 219 height 22
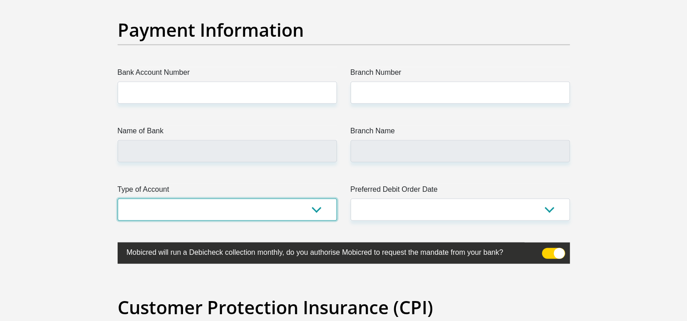
click at [317, 205] on select "Cheque Savings" at bounding box center [227, 210] width 219 height 22
select select "CUR"
click at [118, 199] on select "Cheque Savings" at bounding box center [227, 210] width 219 height 22
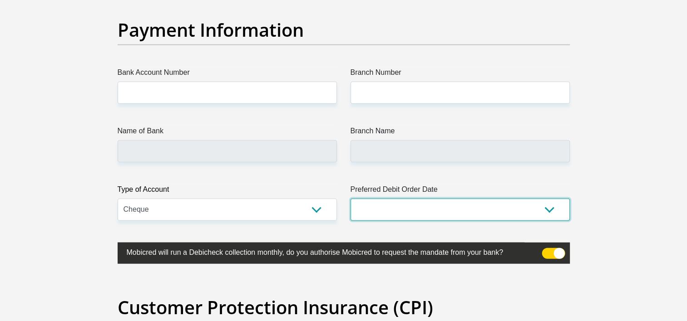
click at [458, 201] on select "1st 2nd 3rd 4th 5th 7th 18th 19th 20th 21st 22nd 23rd 24th 25th 26th 27th 28th …" at bounding box center [459, 210] width 219 height 22
select select "25"
click at [350, 199] on select "1st 2nd 3rd 4th 5th 7th 18th 19th 20th 21st 22nd 23rd 24th 25th 26th 27th 28th …" at bounding box center [459, 210] width 219 height 22
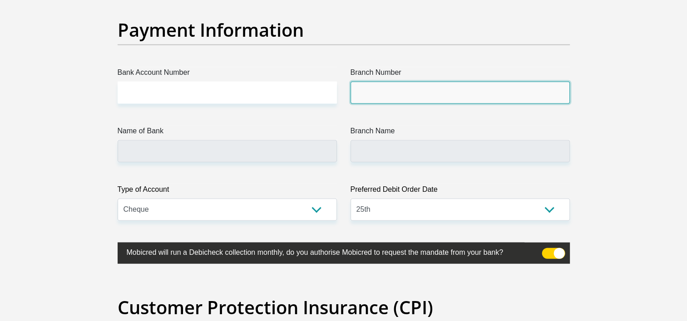
click at [374, 87] on input "Branch Number" at bounding box center [459, 93] width 219 height 22
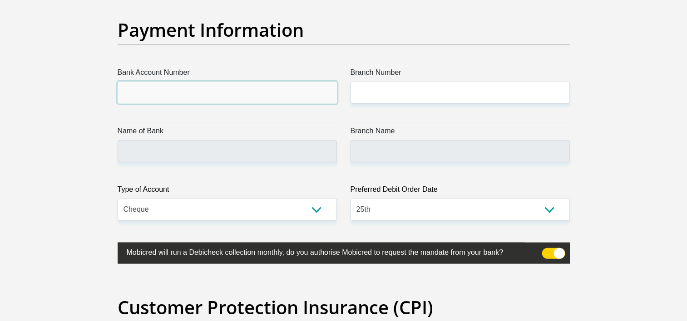
click at [192, 86] on input "Bank Account Number" at bounding box center [227, 93] width 219 height 22
type input "15000999072"
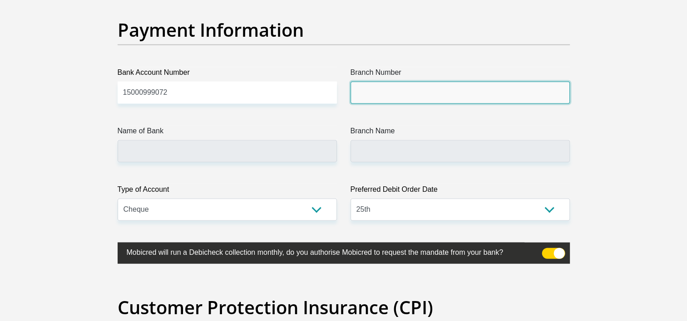
click at [360, 90] on input "Branch Number" at bounding box center [459, 93] width 219 height 22
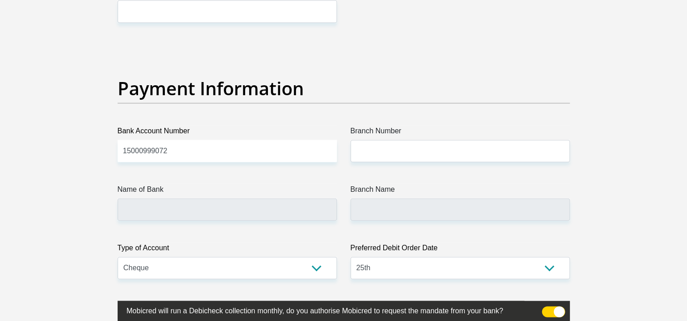
scroll to position [2025, 0]
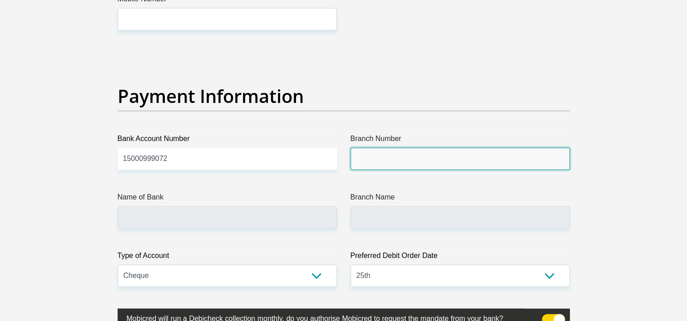
click at [400, 157] on input "Branch Number" at bounding box center [459, 159] width 219 height 22
click at [400, 157] on input "67" at bounding box center [459, 159] width 219 height 22
type input "679000"
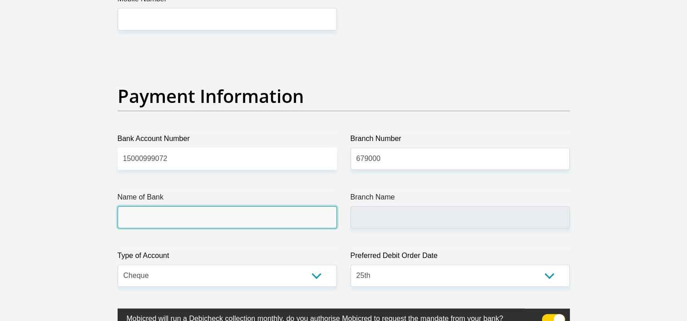
type input "DISCOVERY BANK LTD"
type input "DISCOVERY UNIVERSAL BRANCH"
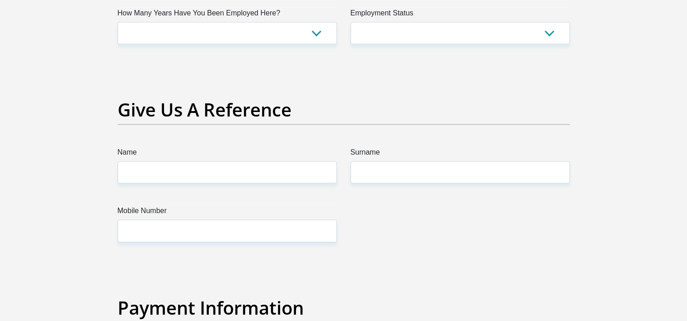
scroll to position [1795, 0]
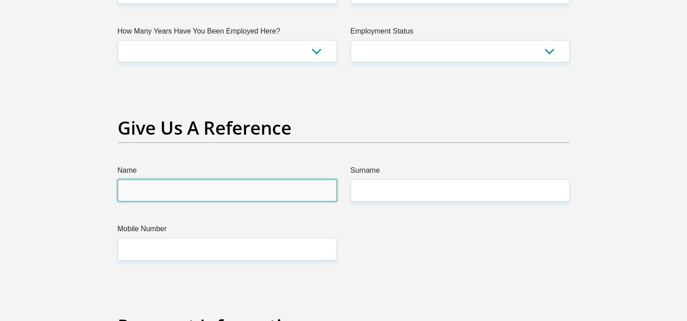
click at [275, 191] on input "Name" at bounding box center [227, 191] width 219 height 22
type input "Lerato"
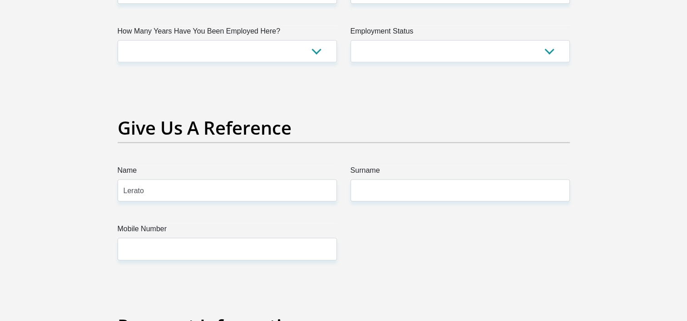
type input "Lerato"
type input "Billa"
select select "1"
type input "0670579925"
select select "ZAF"
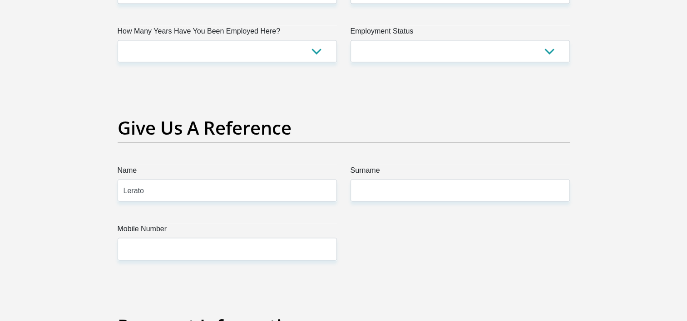
select select "ZAF"
type input "1807 Bomba Street"
type input "Daveyton"
type input "Benoni"
type input "1520"
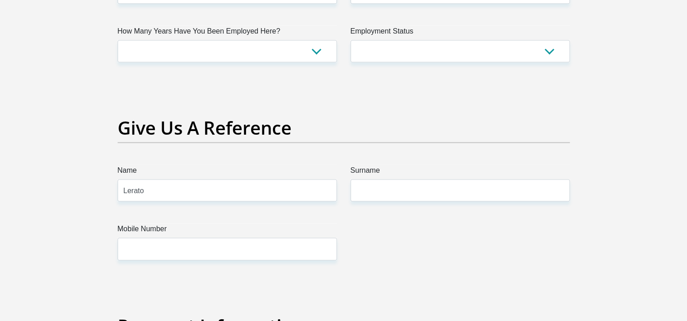
select select "Gauteng"
type input "Lerabll@gmail.com"
type input "Maclaudia01#"
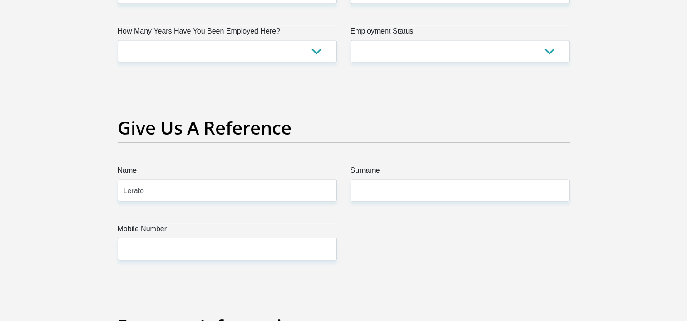
type input "29384.19"
type input "24584.09"
type input "0"
type input "2000"
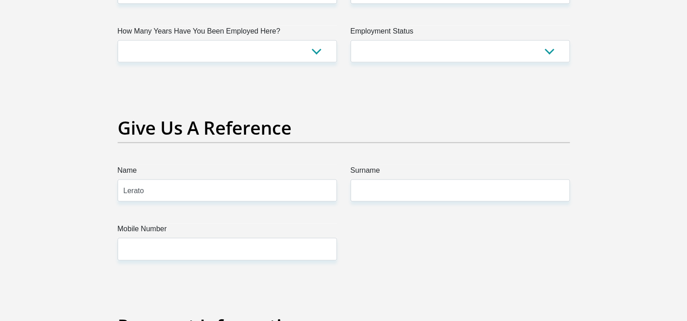
type input "1350"
type input "1500"
type input "1000"
type input "500"
type input "0"
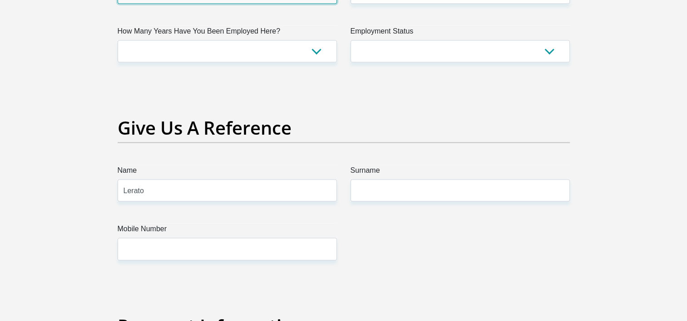
type input "UniversityOfJohannesburg"
type input "0115596934"
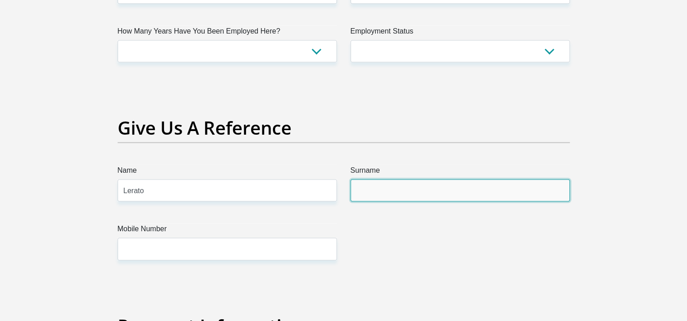
type input "Khoele"
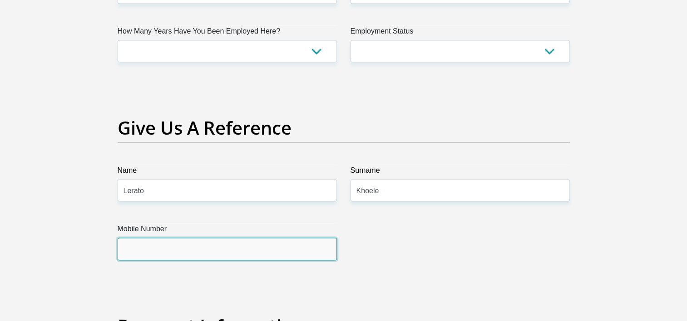
click at [231, 252] on input "Mobile Number" at bounding box center [227, 249] width 219 height 22
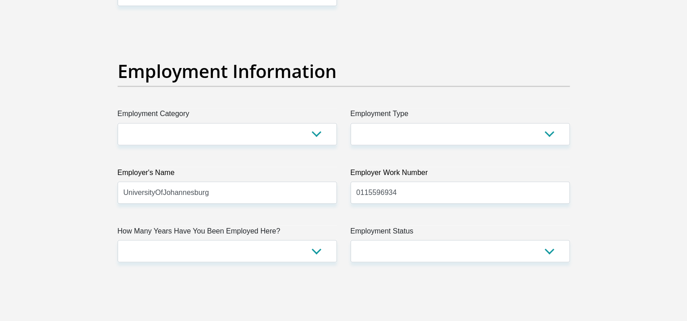
scroll to position [1590, 0]
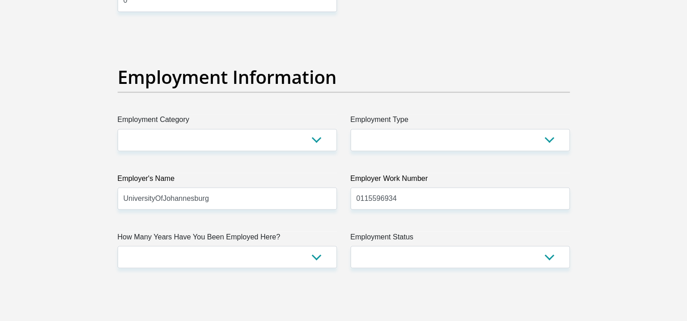
type input "0659000897"
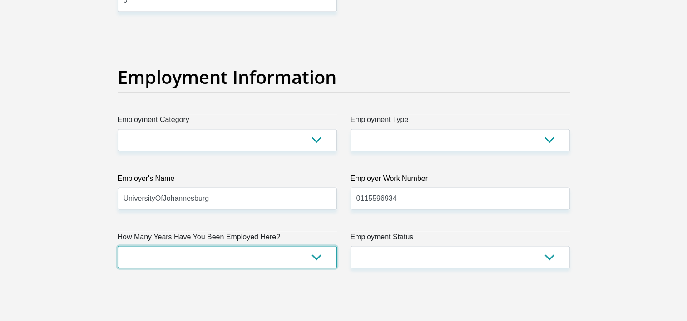
click at [305, 256] on select "less than 1 year 1-3 years 3-5 years 5+ years" at bounding box center [227, 257] width 219 height 22
select select "24"
click at [118, 246] on select "less than 1 year 1-3 years 3-5 years 5+ years" at bounding box center [227, 257] width 219 height 22
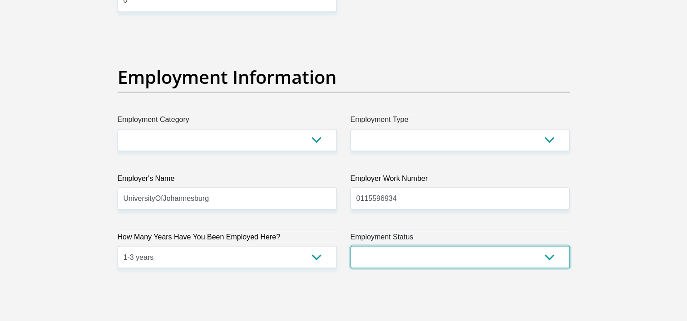
click at [545, 258] on select "Permanent/Full-time Part-time/Casual Contract Worker Self-Employed Housewife Re…" at bounding box center [459, 257] width 219 height 22
select select "1"
click at [350, 246] on select "Permanent/Full-time Part-time/Casual Contract Worker Self-Employed Housewife Re…" at bounding box center [459, 257] width 219 height 22
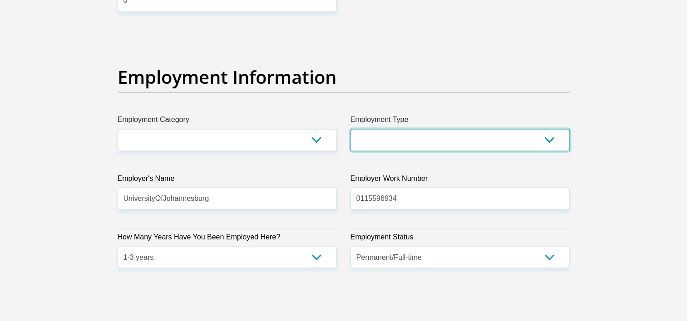
click at [394, 139] on select "College/Lecturer Craft Seller Creative Driver Executive Farmer Forces - Non Com…" at bounding box center [459, 140] width 219 height 22
select select "College/Lecturer"
click at [350, 129] on select "College/Lecturer Craft Seller Creative Driver Executive Farmer Forces - Non Com…" at bounding box center [459, 140] width 219 height 22
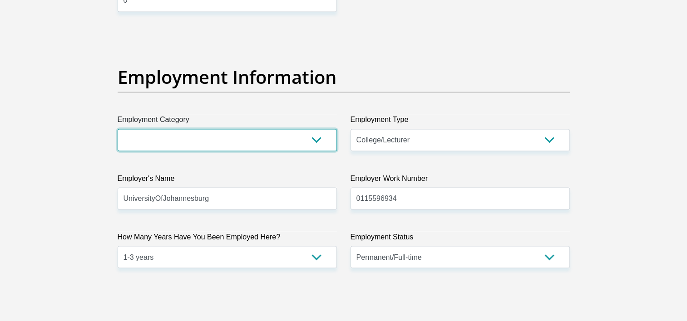
click at [245, 142] on select "AGRICULTURE ALCOHOL & TOBACCO CONSTRUCTION MATERIALS METALLURGY EQUIPMENT FOR R…" at bounding box center [227, 140] width 219 height 22
click at [118, 129] on select "AGRICULTURE ALCOHOL & TOBACCO CONSTRUCTION MATERIALS METALLURGY EQUIPMENT FOR R…" at bounding box center [227, 140] width 219 height 22
click at [323, 138] on select "AGRICULTURE ALCOHOL & TOBACCO CONSTRUCTION MATERIALS METALLURGY EQUIPMENT FOR R…" at bounding box center [227, 140] width 219 height 22
click at [118, 129] on select "AGRICULTURE ALCOHOL & TOBACCO CONSTRUCTION MATERIALS METALLURGY EQUIPMENT FOR R…" at bounding box center [227, 140] width 219 height 22
click at [315, 143] on select "AGRICULTURE ALCOHOL & TOBACCO CONSTRUCTION MATERIALS METALLURGY EQUIPMENT FOR R…" at bounding box center [227, 140] width 219 height 22
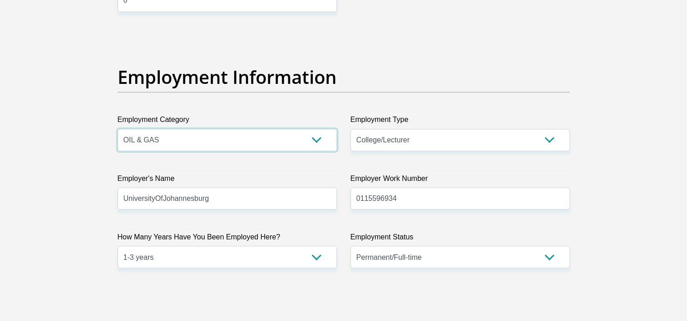
select select "32"
click at [118, 129] on select "AGRICULTURE ALCOHOL & TOBACCO CONSTRUCTION MATERIALS METALLURGY EQUIPMENT FOR R…" at bounding box center [227, 140] width 219 height 22
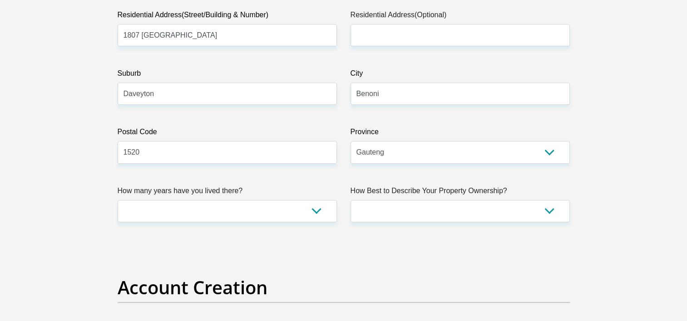
scroll to position [503, 0]
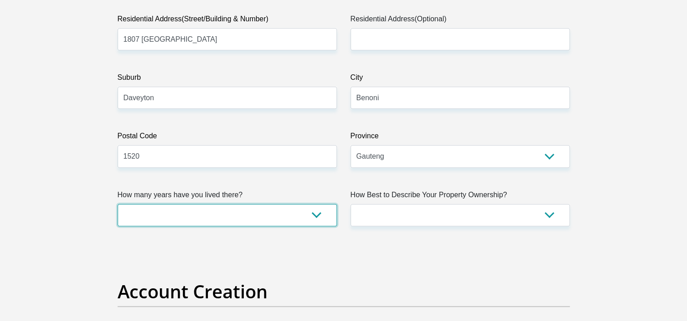
click at [321, 217] on select "less than 1 year 1-3 years 3-5 years 5+ years" at bounding box center [227, 215] width 219 height 22
select select "5"
click at [118, 204] on select "less than 1 year 1-3 years 3-5 years 5+ years" at bounding box center [227, 215] width 219 height 22
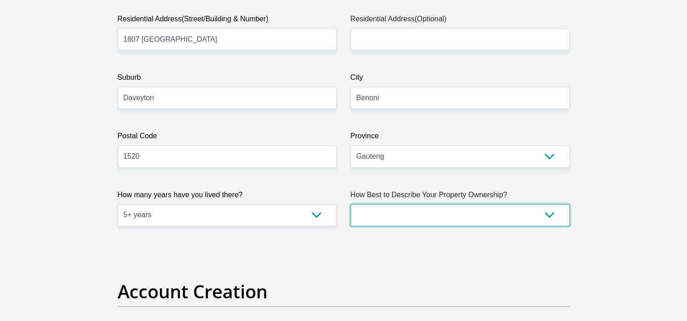
click at [435, 211] on select "Owned Rented Family Owned Company Dwelling" at bounding box center [459, 215] width 219 height 22
select select "parents"
click at [350, 204] on select "Owned Rented Family Owned Company Dwelling" at bounding box center [459, 215] width 219 height 22
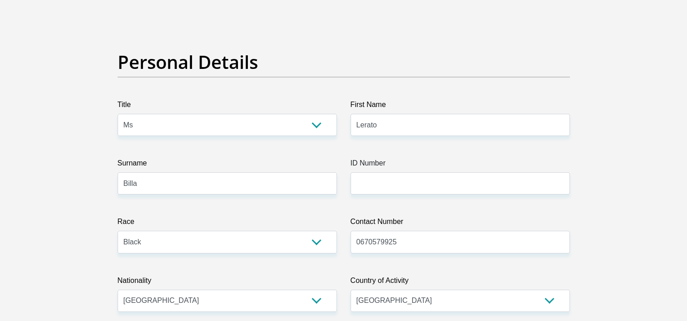
scroll to position [37, 0]
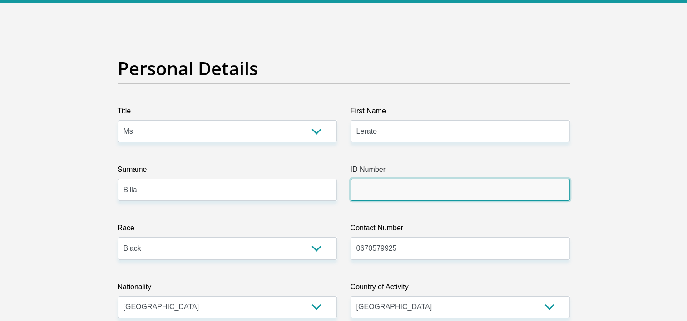
click at [402, 189] on input "ID Number" at bounding box center [459, 190] width 219 height 22
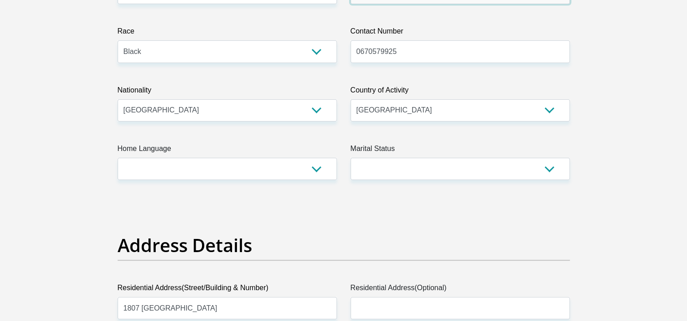
scroll to position [246, 0]
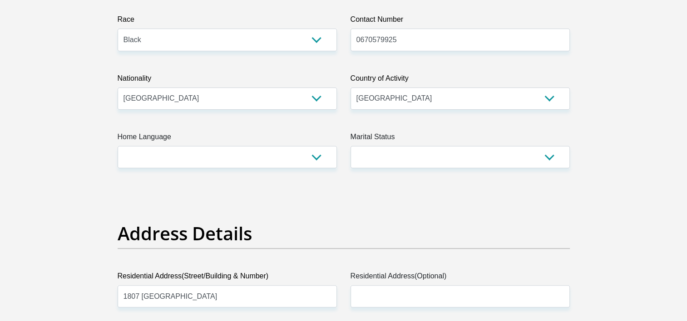
type input "9208190419085"
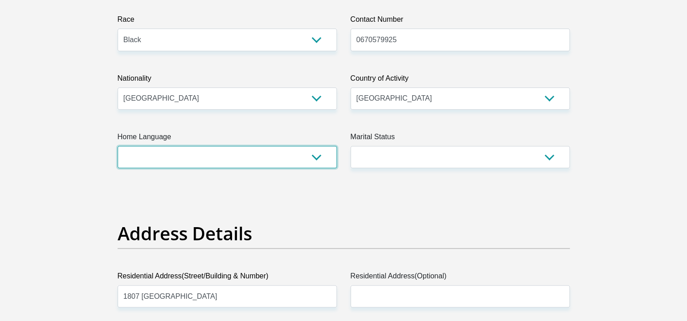
click at [308, 158] on select "Afrikaans English Sepedi South Ndebele Southern Sotho Swati Tsonga Tswana Venda…" at bounding box center [227, 157] width 219 height 22
select select "zul"
click at [118, 146] on select "Afrikaans English Sepedi South Ndebele Southern Sotho Swati Tsonga Tswana Venda…" at bounding box center [227, 157] width 219 height 22
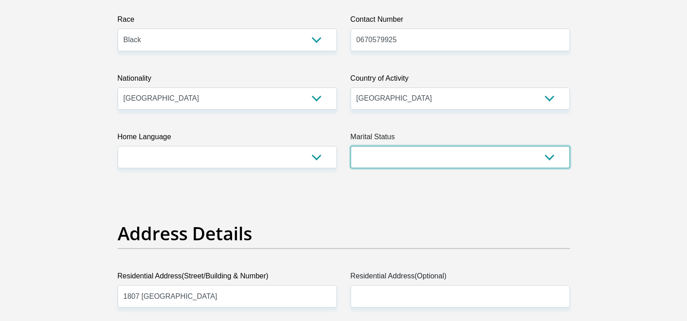
click at [367, 152] on select "Married ANC Single Divorced Widowed Married COP or Customary Law" at bounding box center [459, 157] width 219 height 22
select select "2"
click at [350, 146] on select "Married ANC Single Divorced Widowed Married COP or Customary Law" at bounding box center [459, 157] width 219 height 22
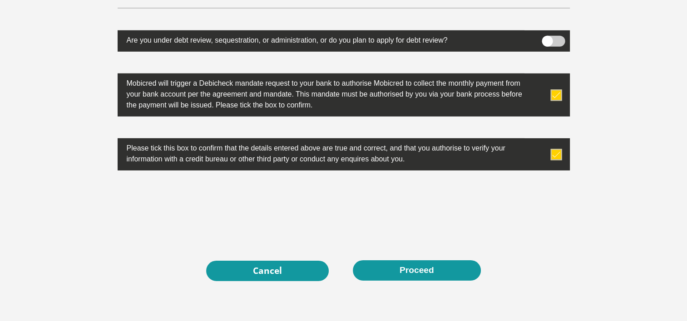
scroll to position [2933, 0]
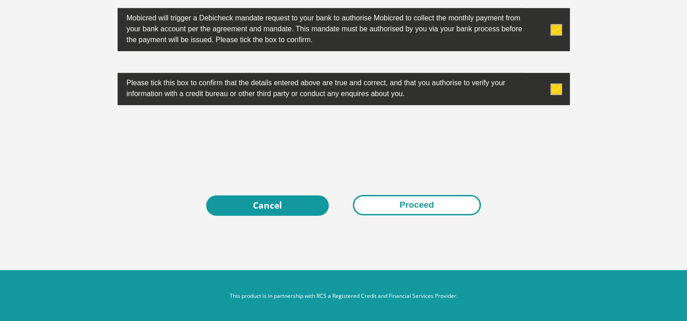
click at [396, 205] on button "Proceed" at bounding box center [417, 205] width 128 height 20
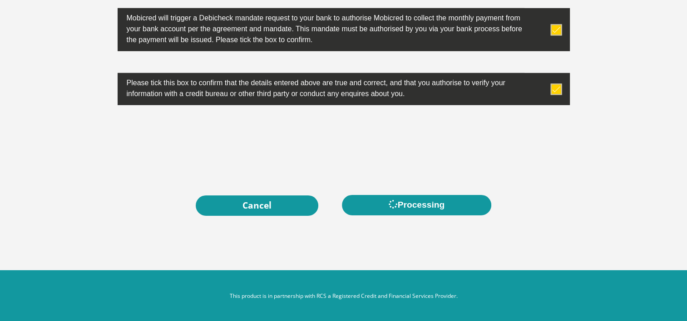
scroll to position [0, 0]
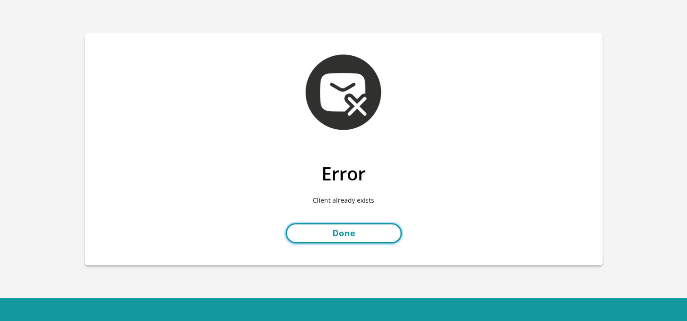
click at [364, 237] on link "Done" at bounding box center [343, 233] width 116 height 20
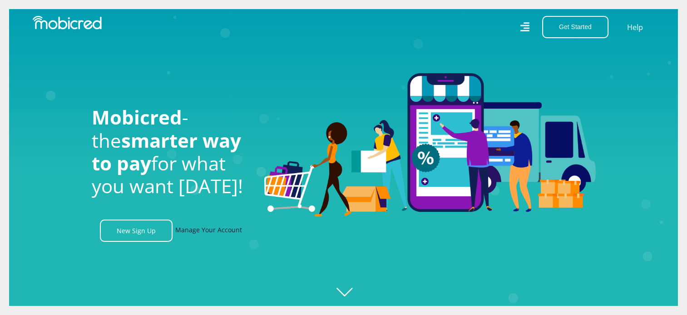
scroll to position [0, 1164]
click at [190, 228] on link "Manage Your Account" at bounding box center [208, 230] width 67 height 22
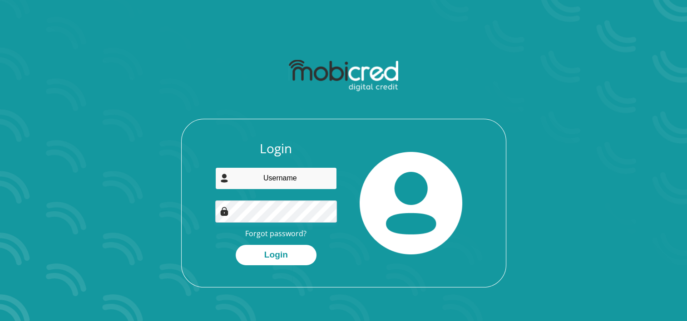
click at [267, 183] on input "email" at bounding box center [276, 178] width 122 height 22
type input "[EMAIL_ADDRESS][DOMAIN_NAME]"
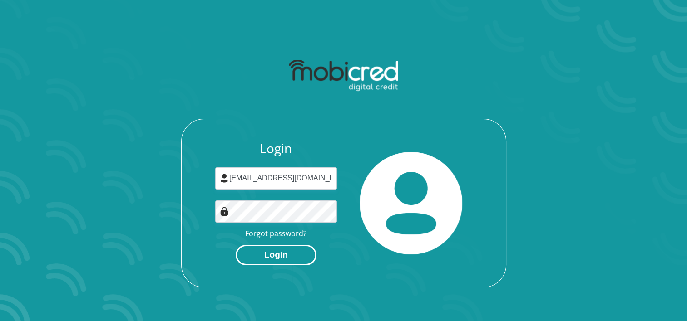
click at [272, 251] on button "Login" at bounding box center [276, 255] width 81 height 20
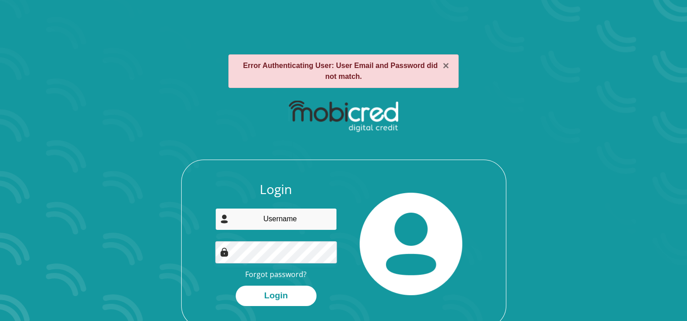
click at [281, 221] on input "email" at bounding box center [276, 219] width 122 height 22
type input "[EMAIL_ADDRESS][DOMAIN_NAME]"
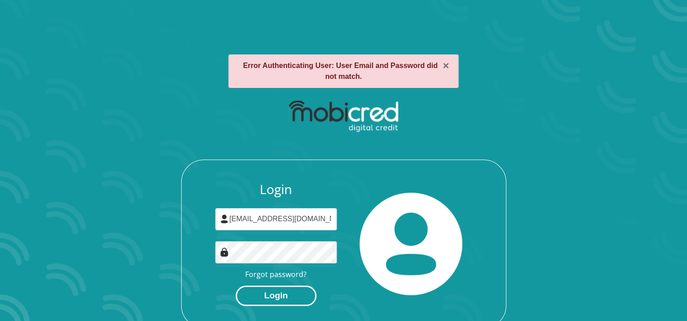
click at [256, 298] on button "Login" at bounding box center [276, 296] width 81 height 20
click at [443, 73] on div "× Error Authenticating User: User Email and Password did not match." at bounding box center [343, 71] width 230 height 34
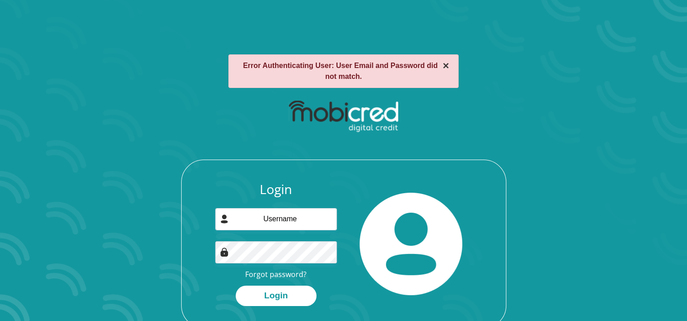
click at [445, 66] on button "×" at bounding box center [445, 65] width 6 height 11
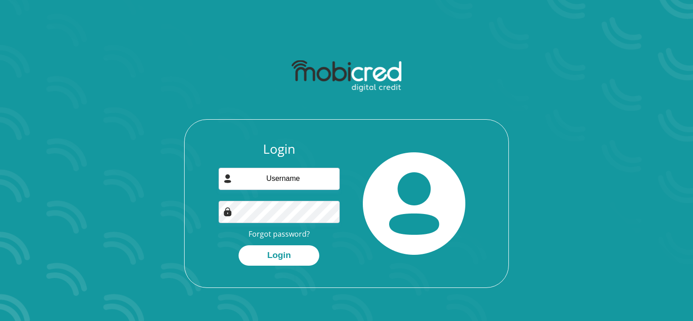
click at [686, 301] on section "Login Forgot password? Login" at bounding box center [346, 160] width 693 height 321
click at [255, 182] on input "email" at bounding box center [280, 179] width 122 height 22
click at [227, 182] on img at bounding box center [227, 178] width 9 height 9
click at [276, 235] on link "Forgot password?" at bounding box center [279, 234] width 61 height 10
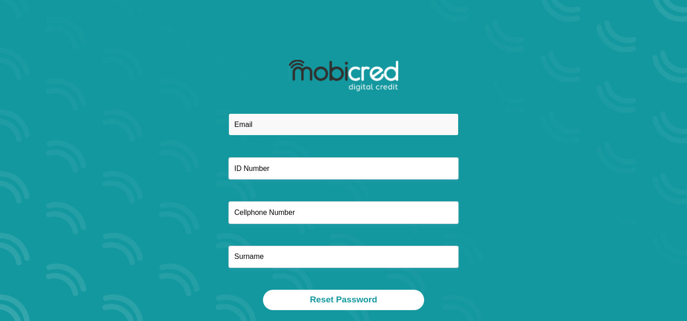
click at [281, 121] on input "email" at bounding box center [343, 124] width 230 height 22
type input "[EMAIL_ADDRESS][DOMAIN_NAME]"
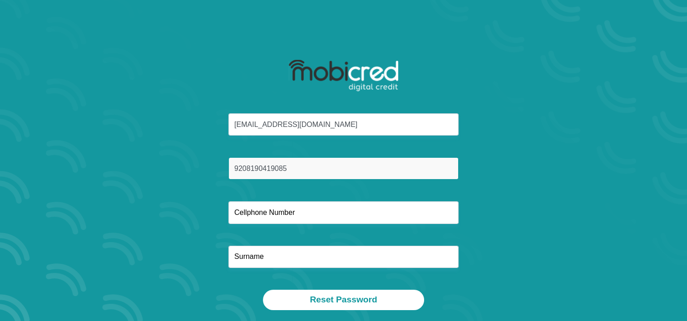
type input "9208190419085"
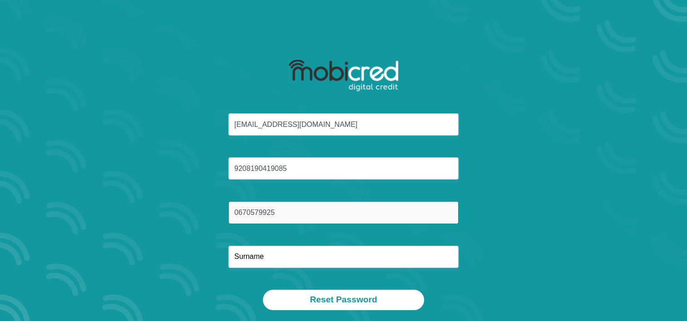
type input "0670579925"
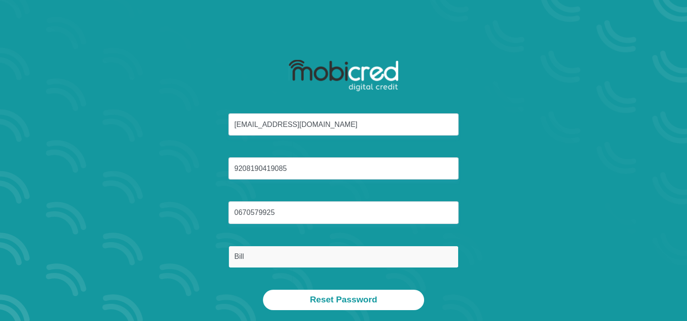
type input "Billa"
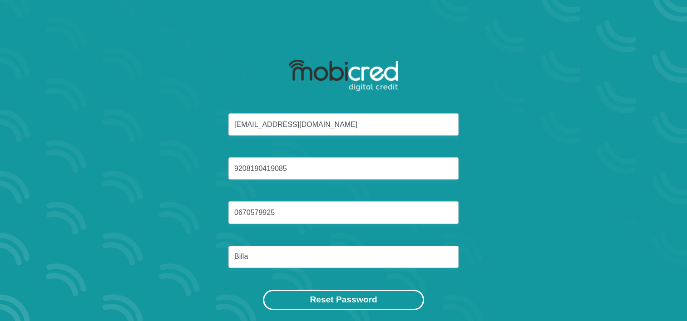
click at [325, 303] on button "Reset Password" at bounding box center [343, 300] width 161 height 20
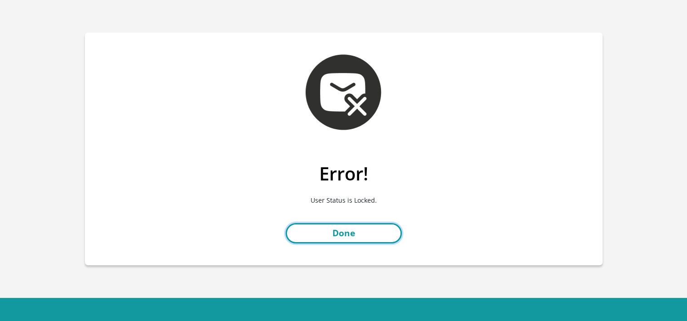
click at [351, 230] on link "Done" at bounding box center [343, 233] width 116 height 20
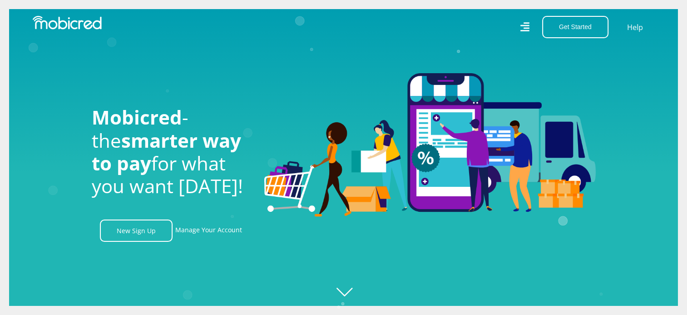
scroll to position [0, 646]
